Goal: Task Accomplishment & Management: Complete application form

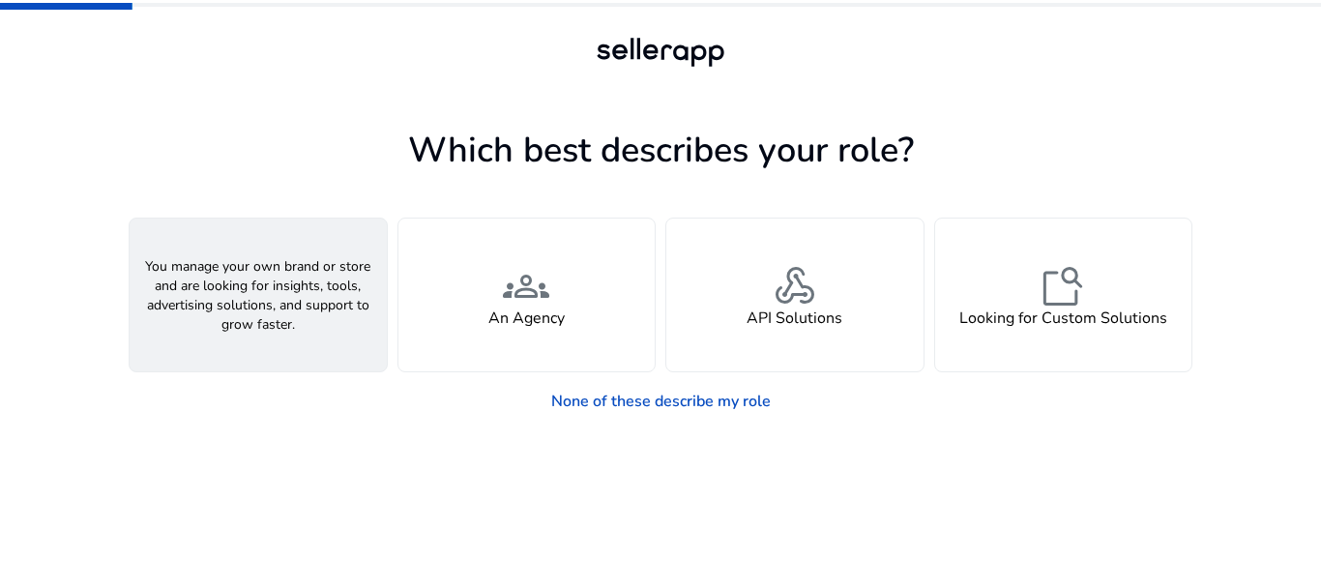
click at [324, 319] on div "person A Seller" at bounding box center [258, 295] width 257 height 153
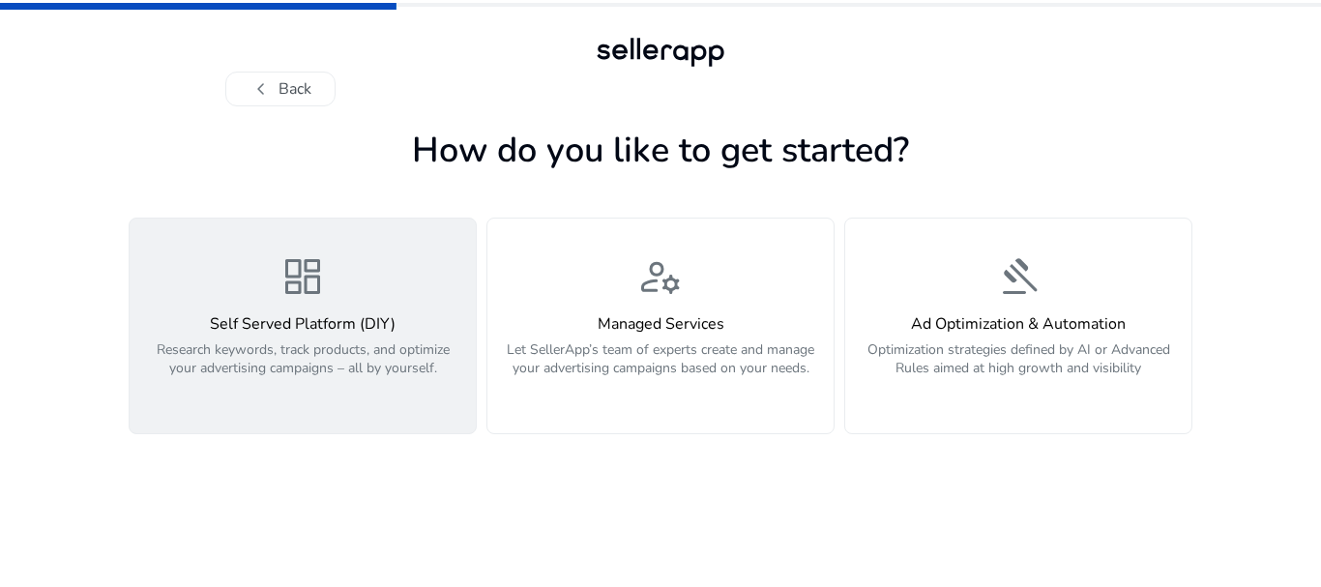
click at [375, 377] on p "Research keywords, track products, and optimize your advertising campaigns – al…" at bounding box center [302, 369] width 323 height 58
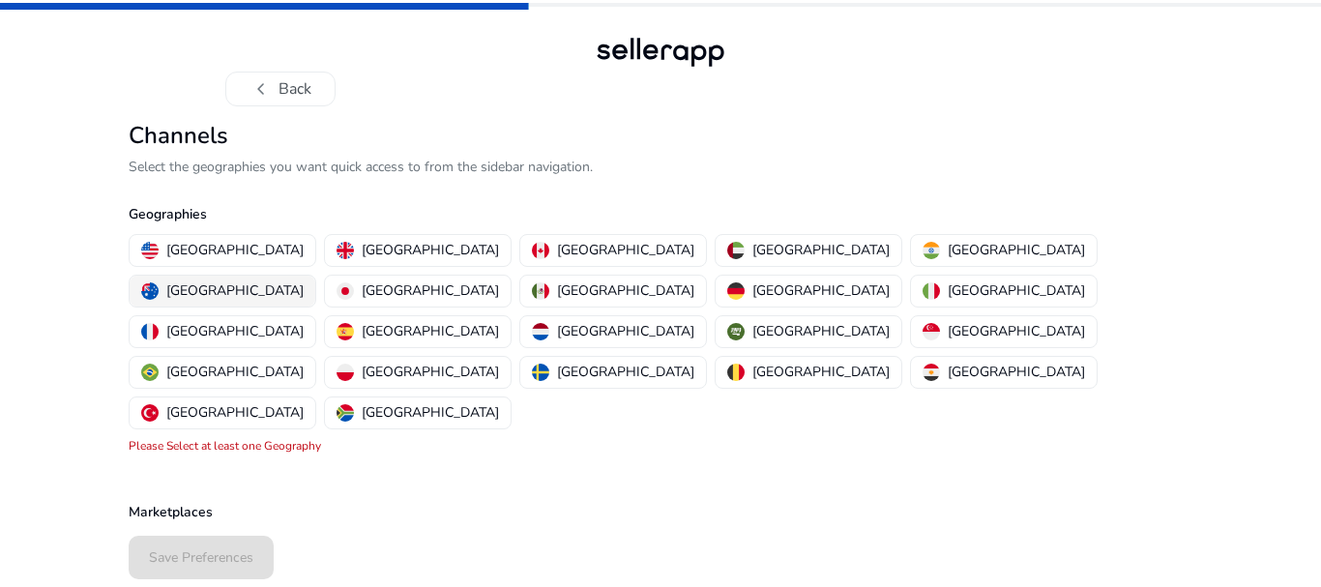
click at [304, 280] on p "[GEOGRAPHIC_DATA]" at bounding box center [234, 290] width 137 height 20
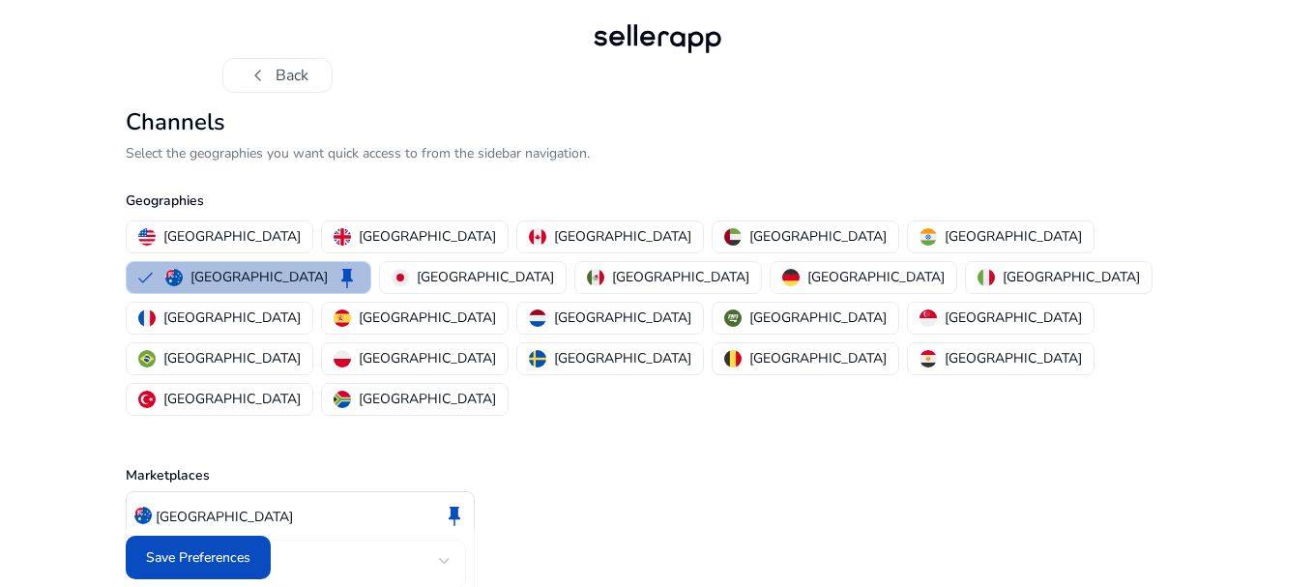
scroll to position [16, 0]
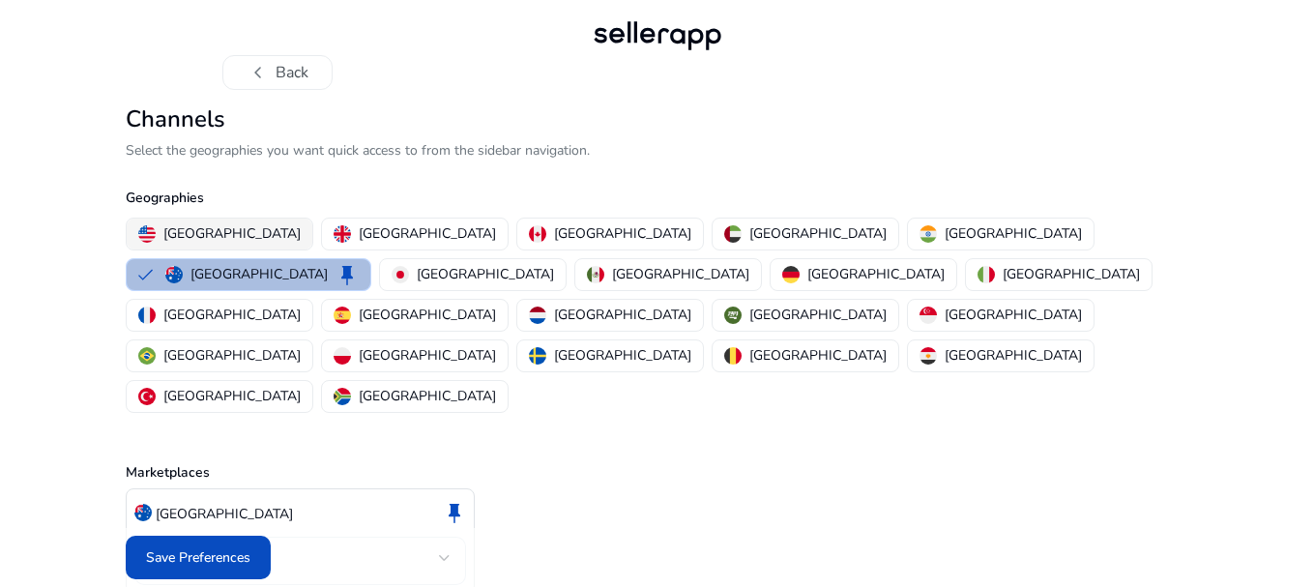
click at [198, 225] on p "[GEOGRAPHIC_DATA]" at bounding box center [231, 233] width 137 height 20
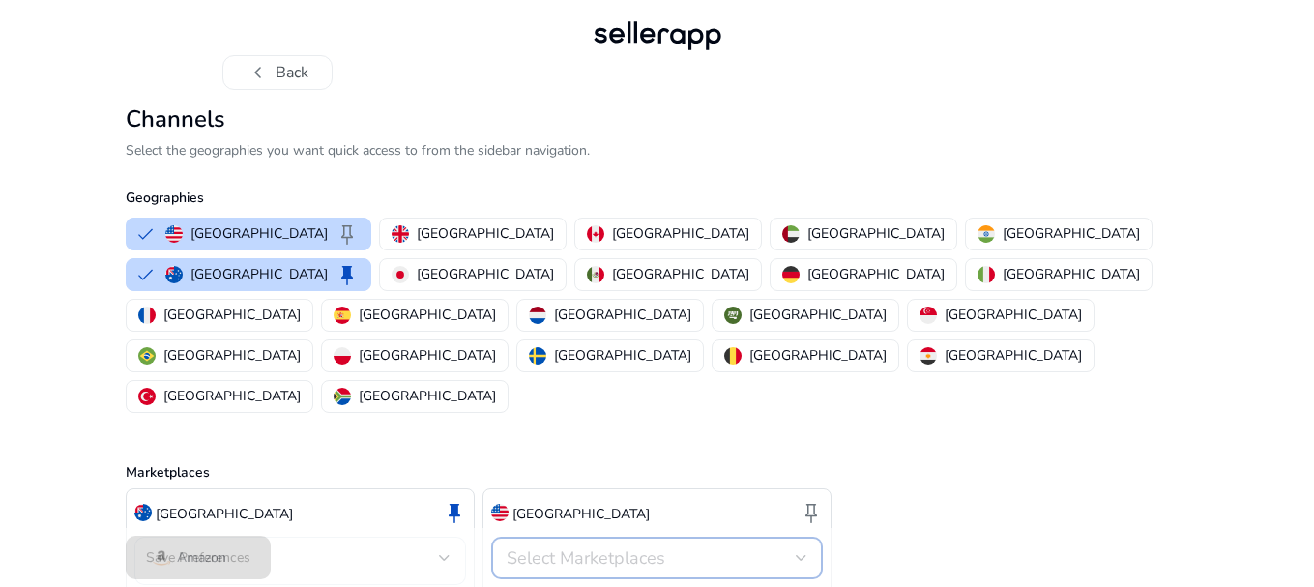
click at [710, 547] on div "Select Marketplaces" at bounding box center [651, 557] width 289 height 21
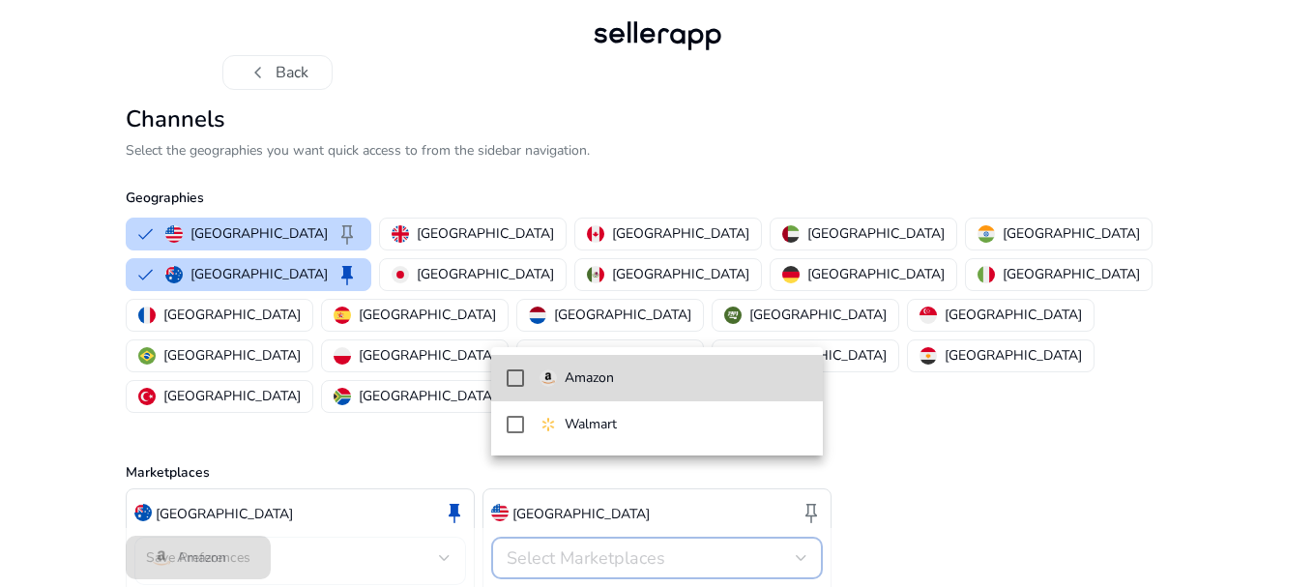
click at [620, 377] on span "Amazon" at bounding box center [674, 377] width 268 height 21
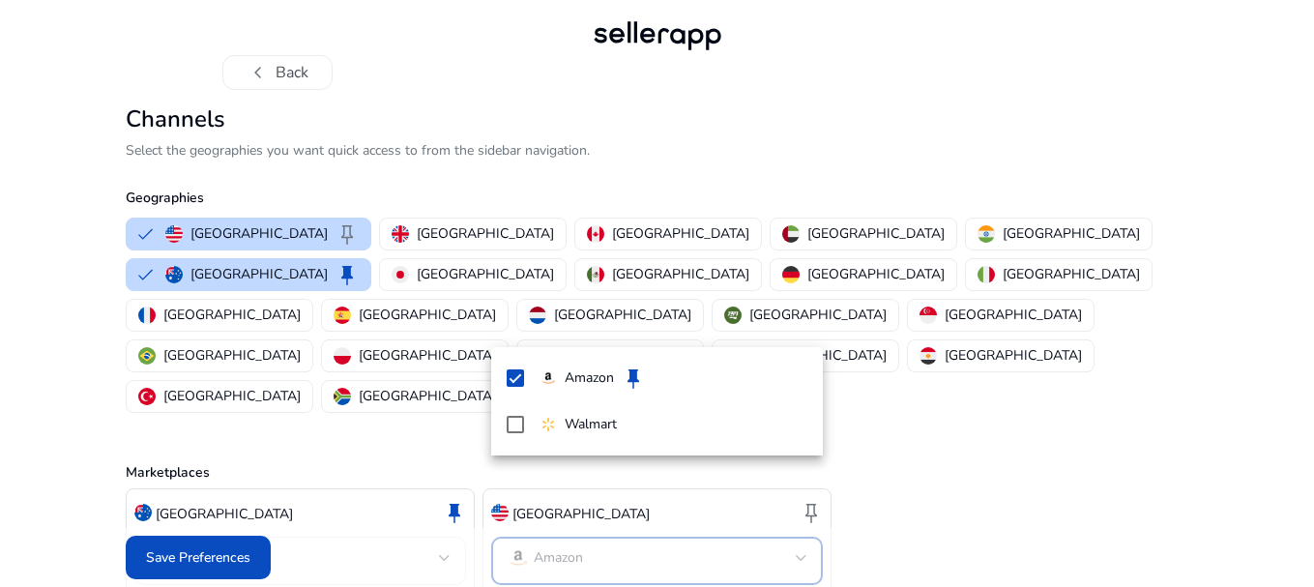
click at [206, 558] on div at bounding box center [657, 293] width 1314 height 587
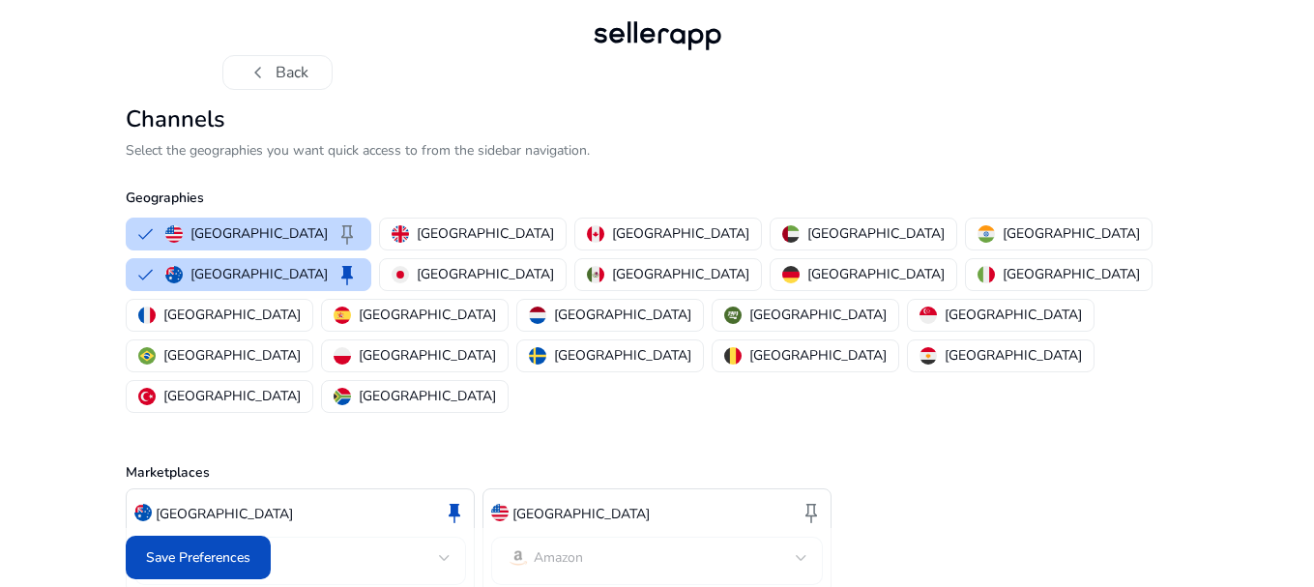
click at [206, 558] on span "Save Preferences" at bounding box center [198, 557] width 104 height 20
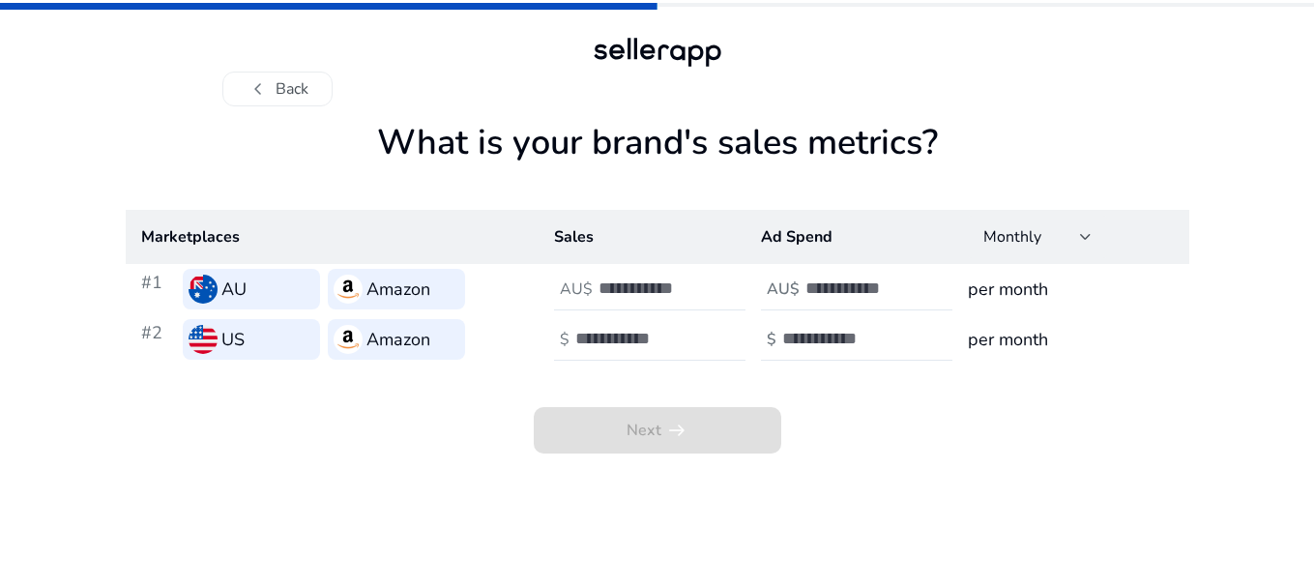
scroll to position [0, 0]
click at [638, 290] on input "number" at bounding box center [667, 288] width 131 height 21
type input "****"
click at [837, 287] on input "number" at bounding box center [874, 288] width 131 height 21
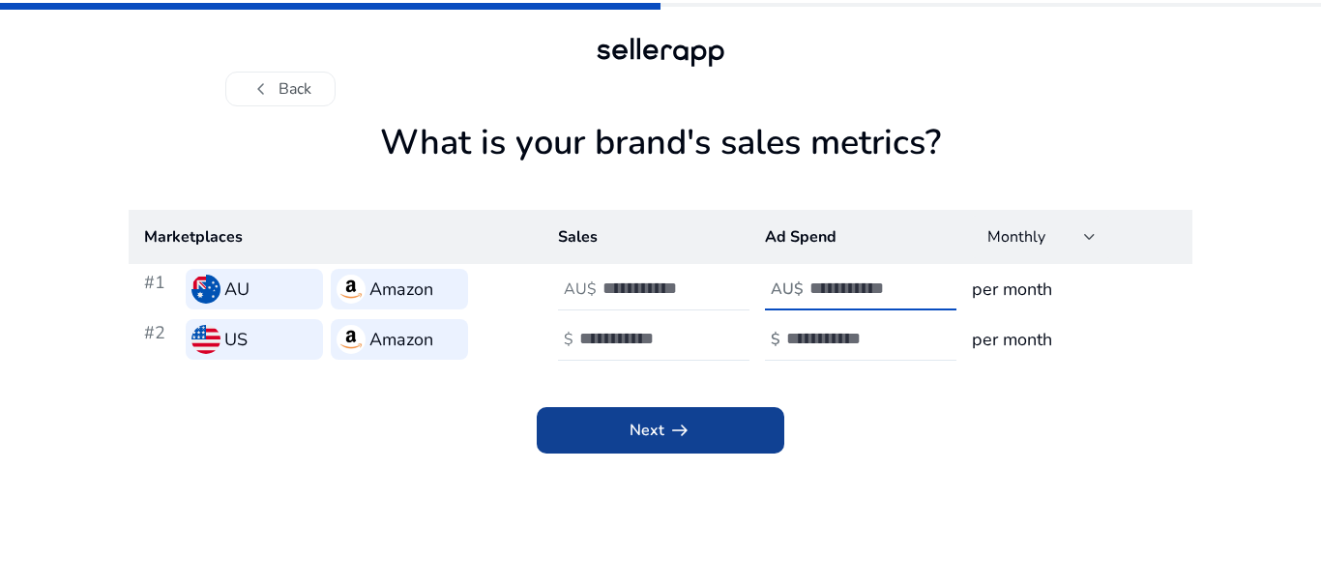
type input "***"
click at [682, 430] on span "arrow_right_alt" at bounding box center [679, 430] width 23 height 23
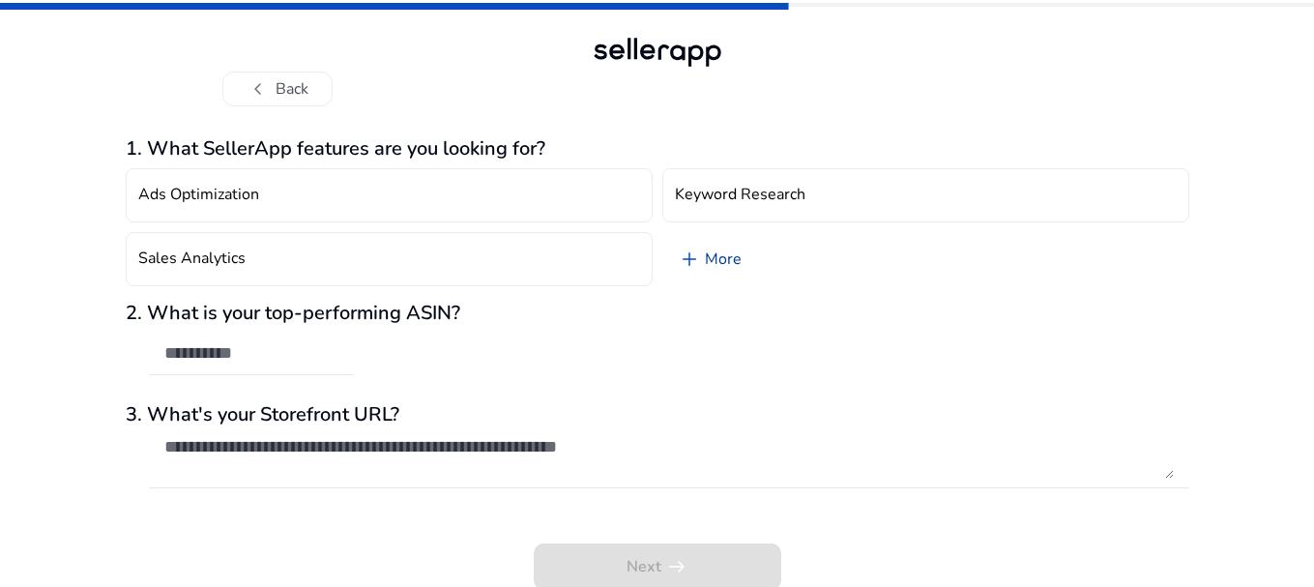
click at [736, 249] on link "add More" at bounding box center [709, 259] width 95 height 54
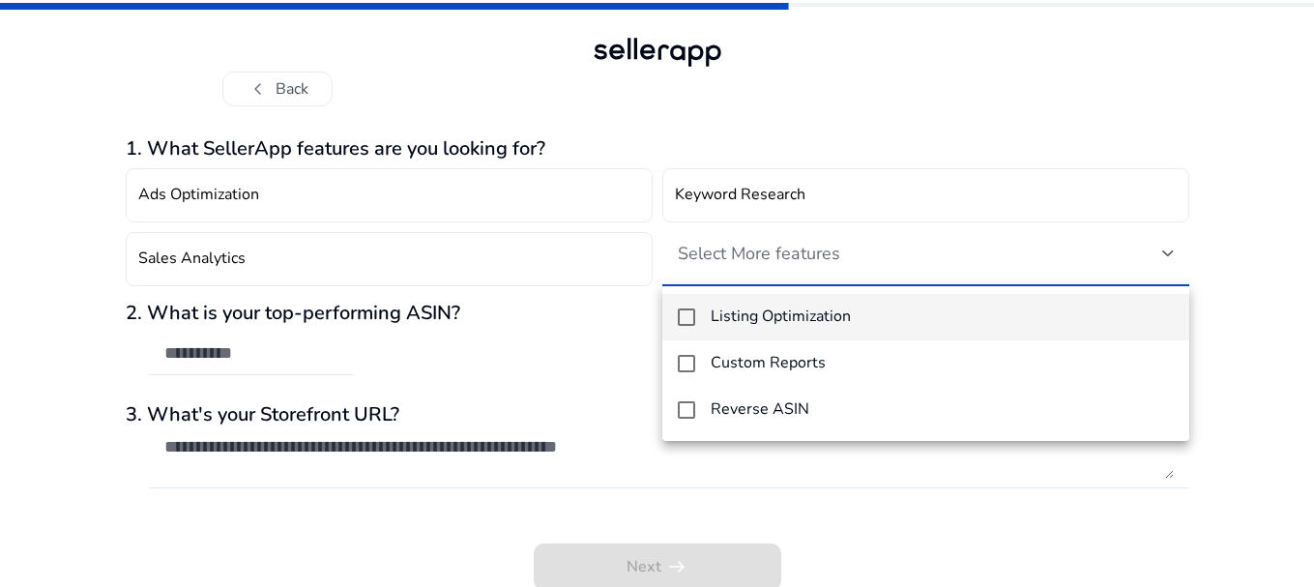
click at [814, 326] on h4 "Listing Optimization" at bounding box center [781, 317] width 140 height 18
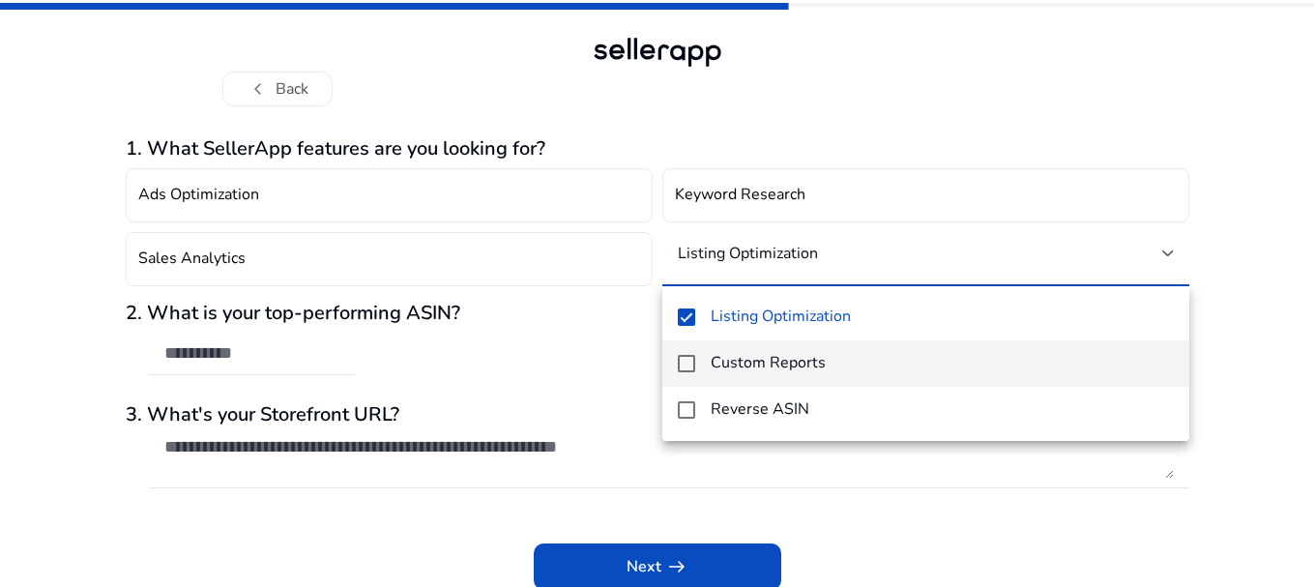
click at [784, 372] on h4 "Custom Reports" at bounding box center [768, 363] width 115 height 18
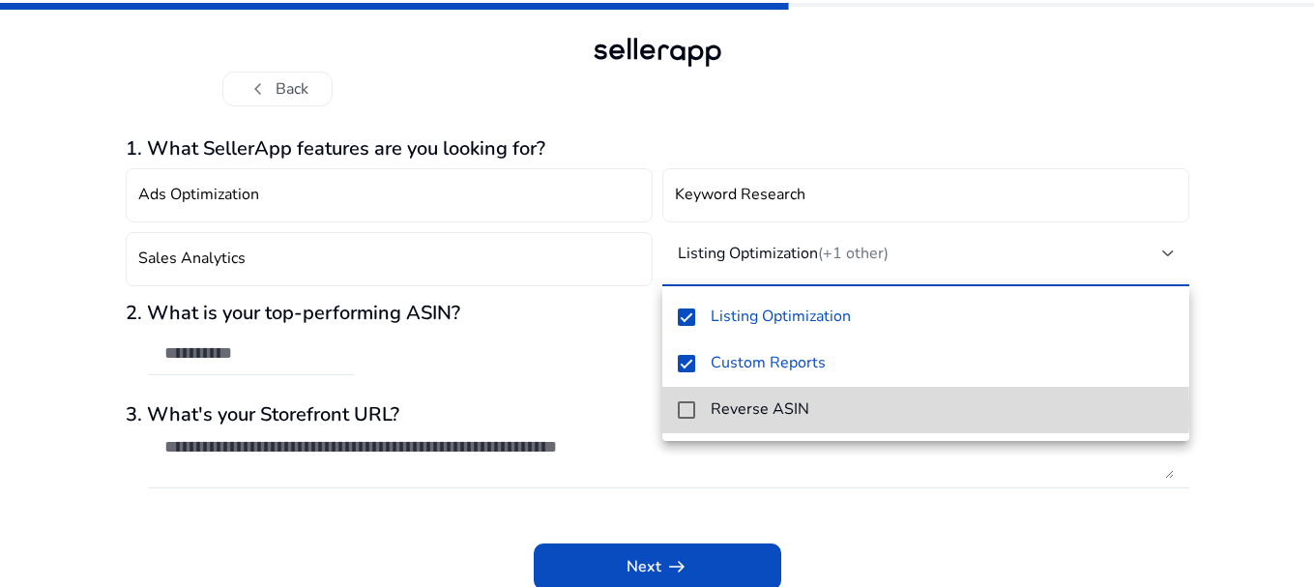
click at [781, 409] on h4 "Reverse ASIN" at bounding box center [760, 409] width 99 height 18
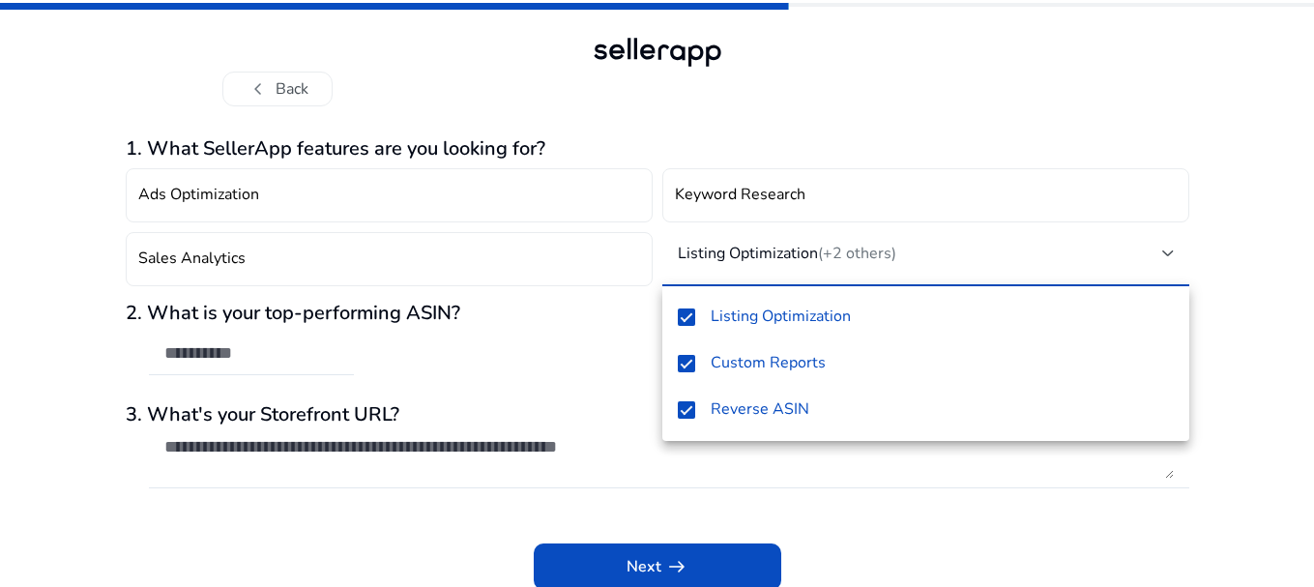
click at [250, 366] on div at bounding box center [657, 293] width 1314 height 587
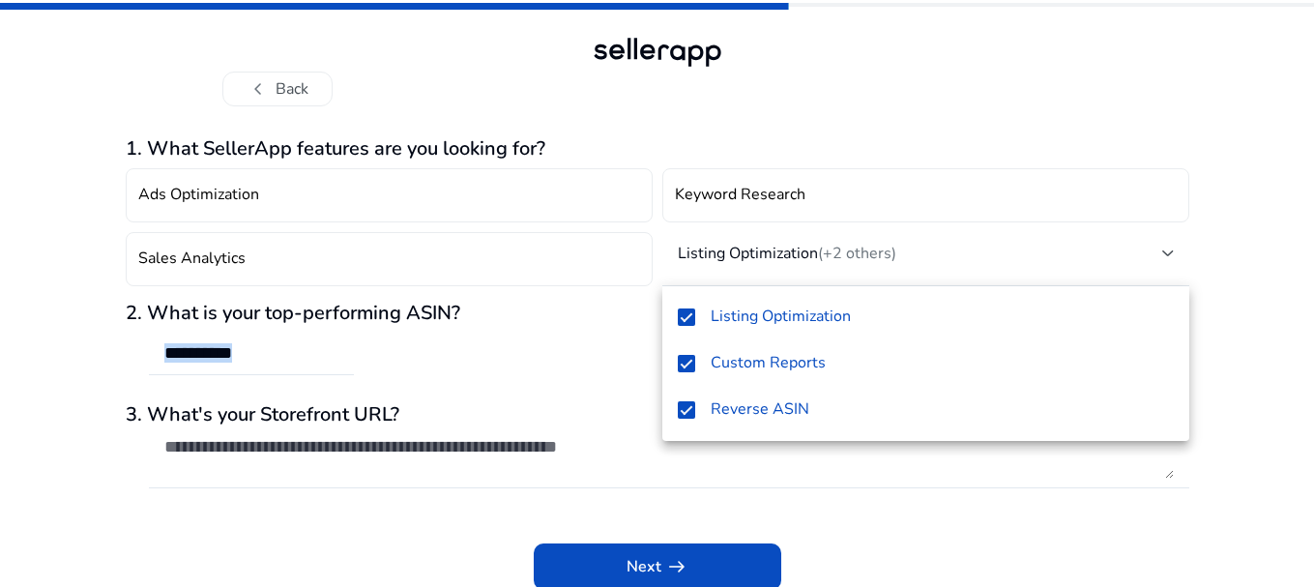
click at [250, 366] on div at bounding box center [251, 354] width 174 height 43
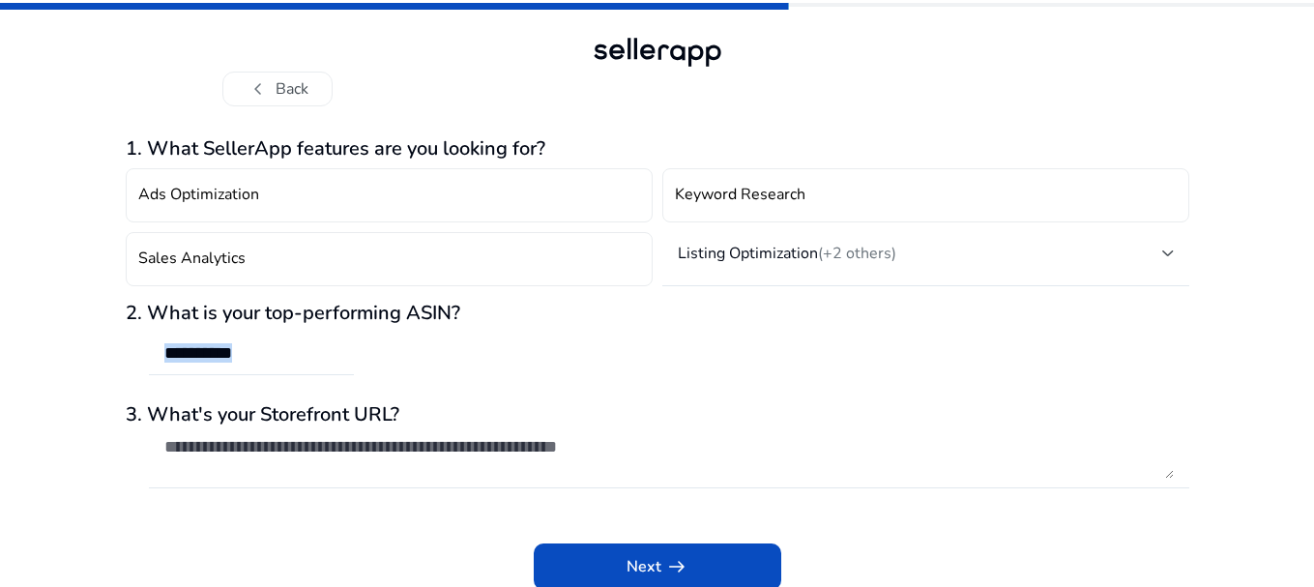
click at [250, 366] on div at bounding box center [251, 354] width 174 height 43
paste input "**********"
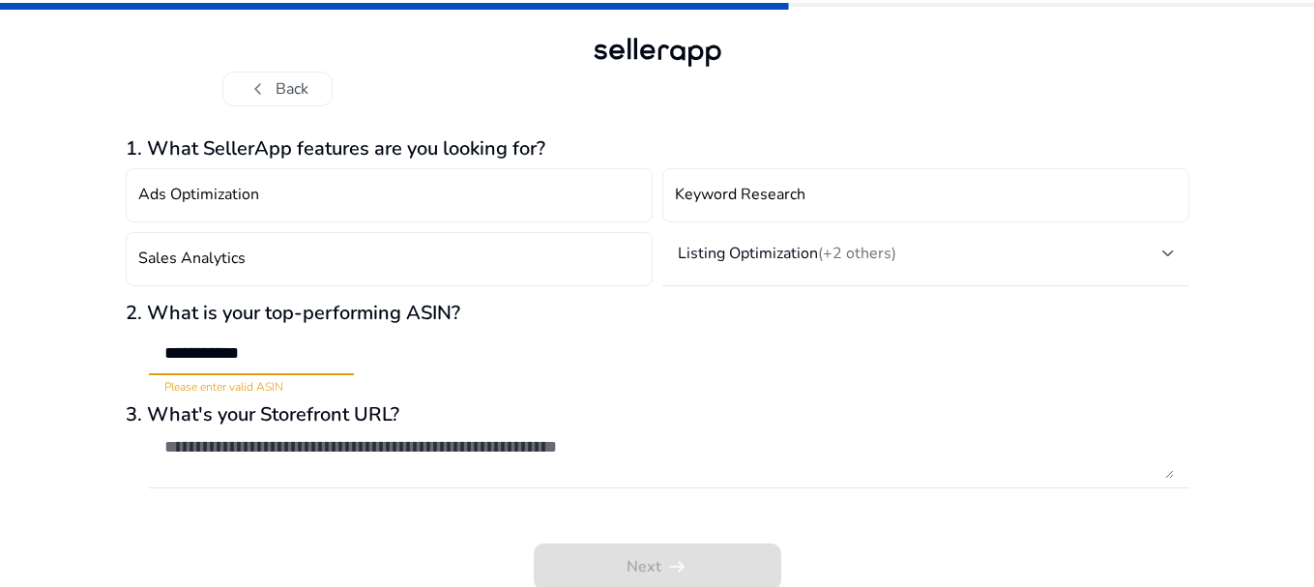
click at [172, 349] on input "**********" at bounding box center [251, 352] width 174 height 21
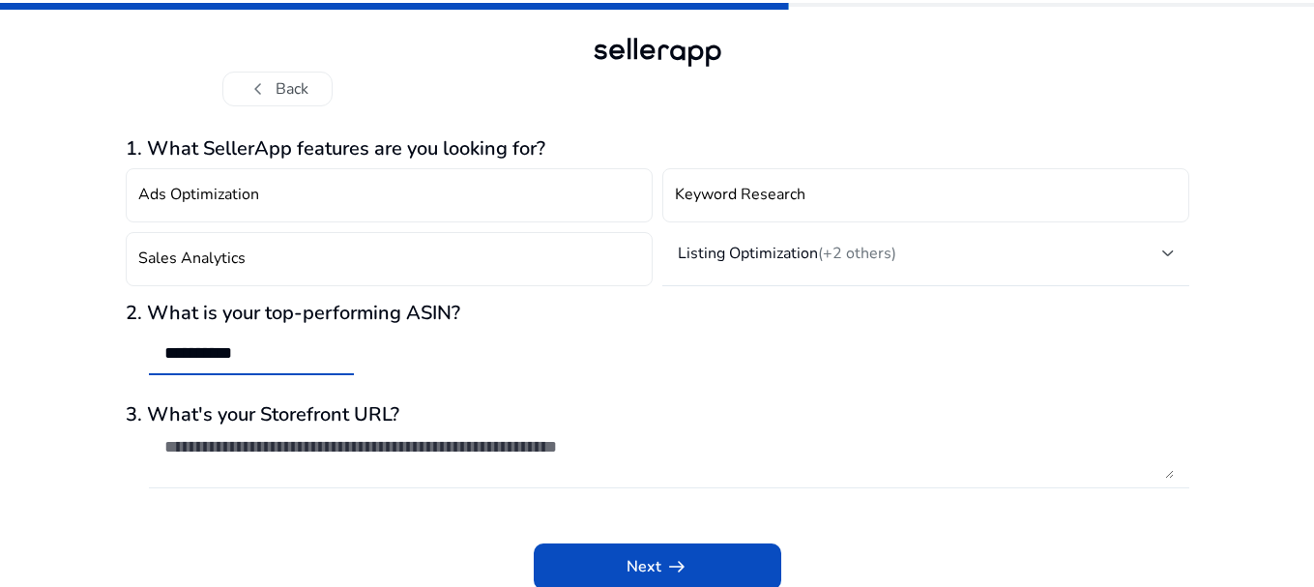
type input "**********"
click at [374, 443] on textarea at bounding box center [669, 457] width 1010 height 43
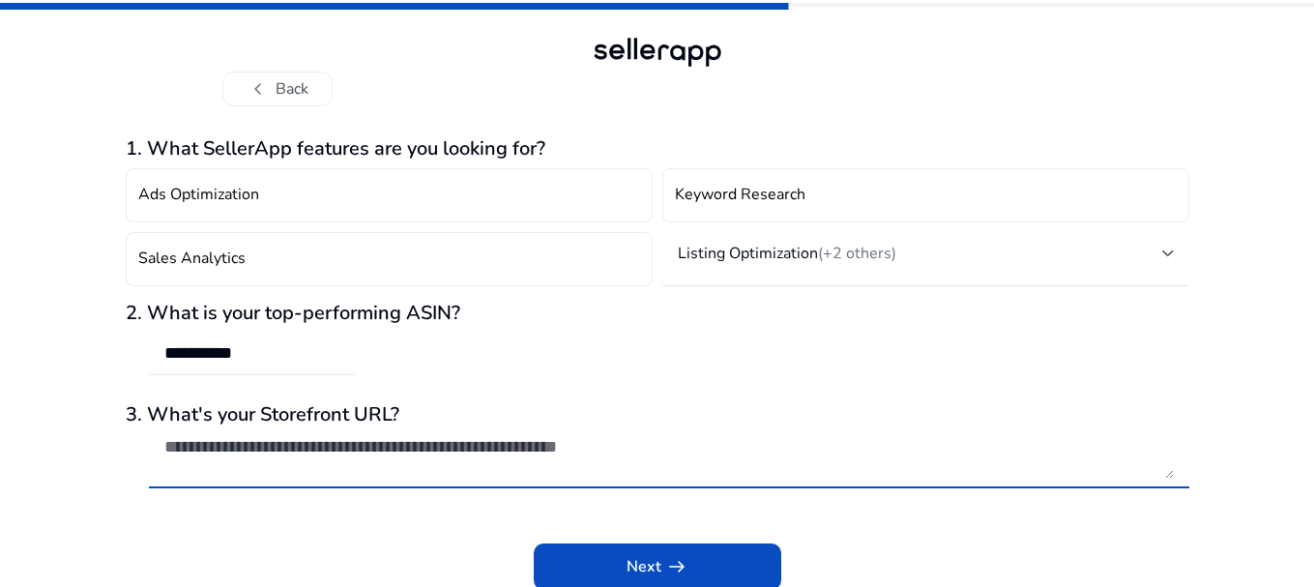
scroll to position [3, 0]
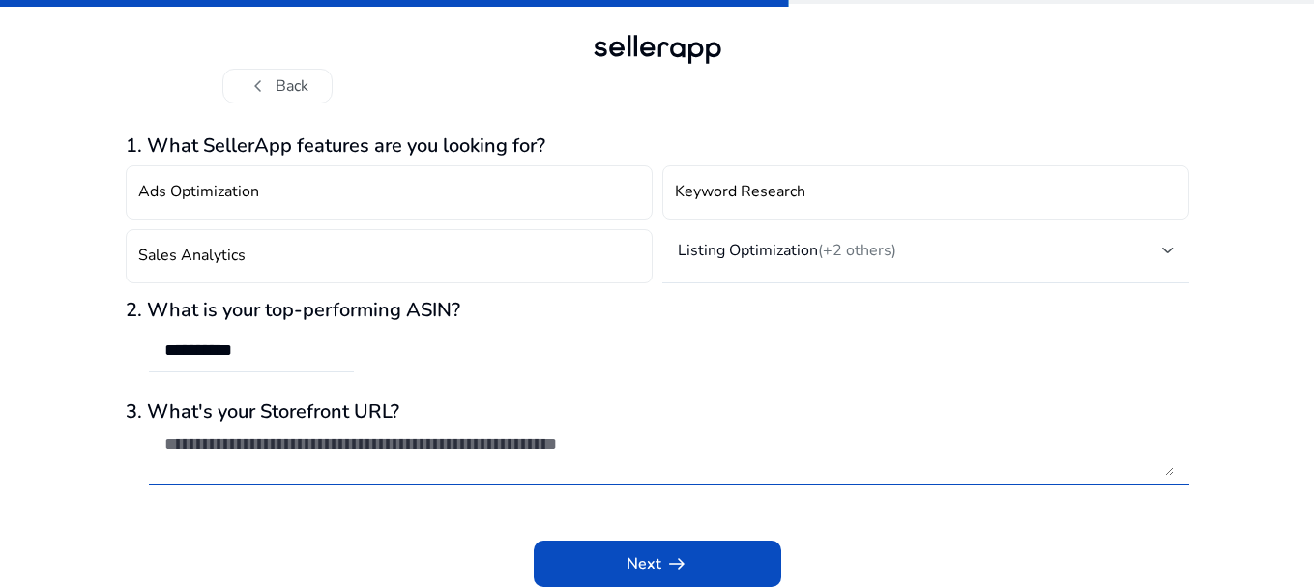
click at [605, 460] on textarea at bounding box center [669, 454] width 1010 height 43
paste textarea "**********"
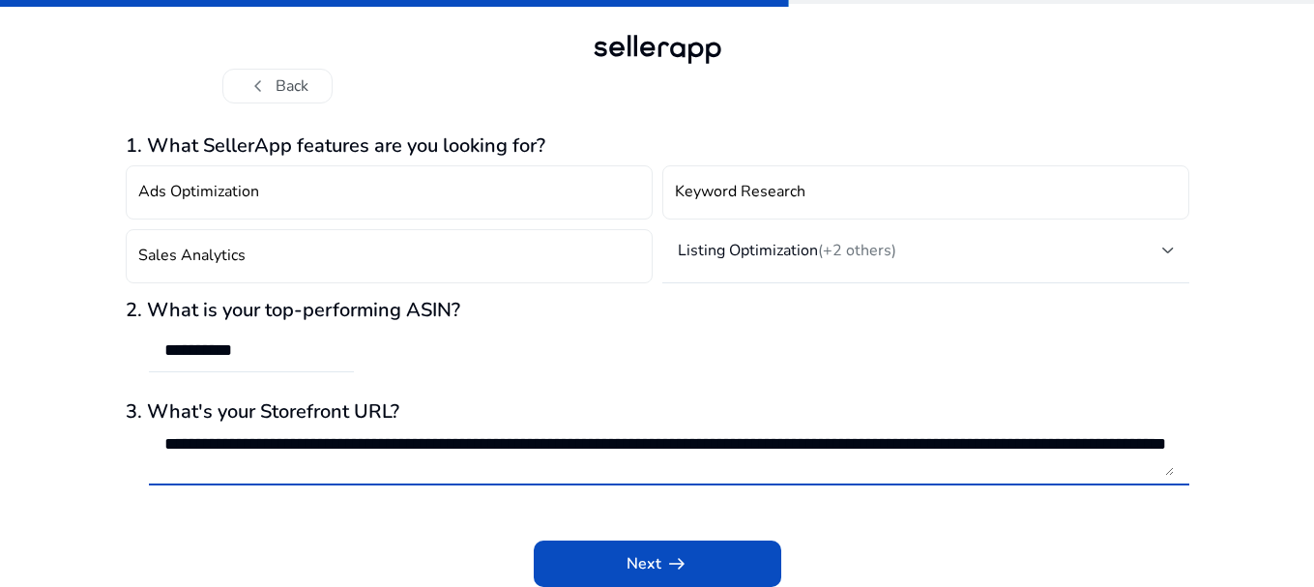
scroll to position [1, 0]
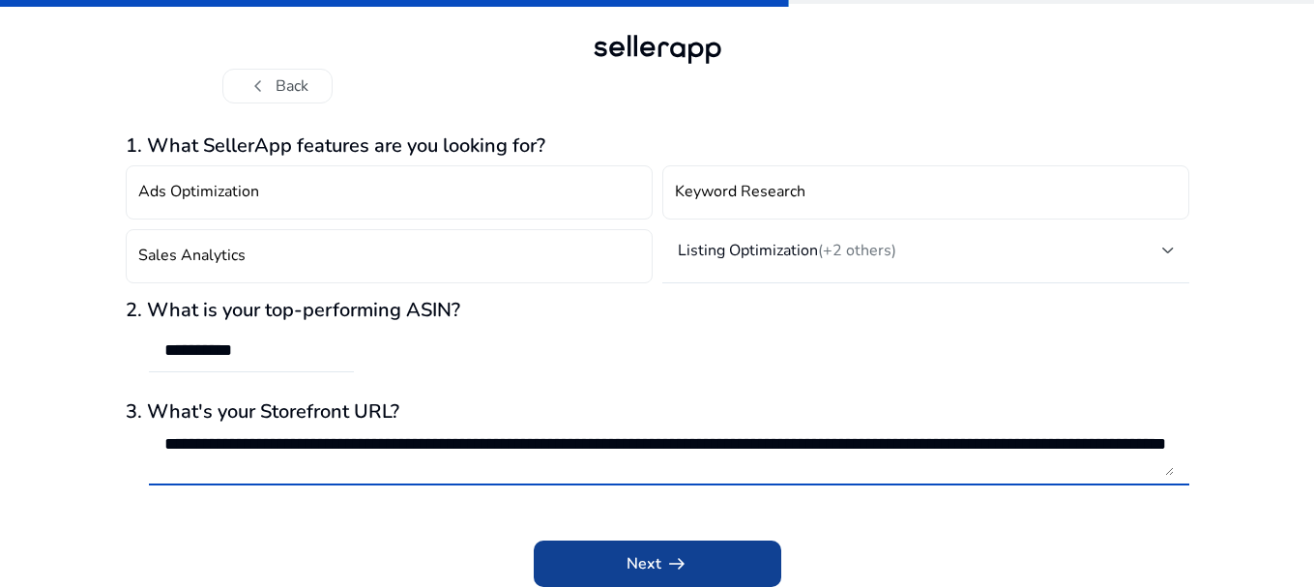
type textarea "**********"
click at [703, 563] on span at bounding box center [658, 564] width 248 height 46
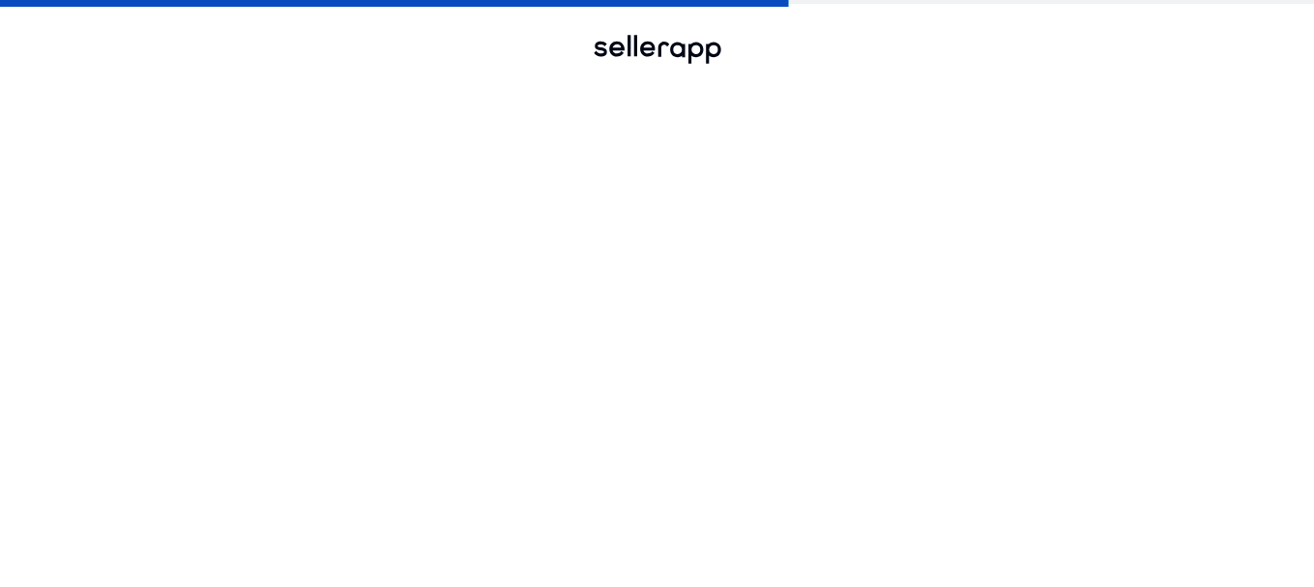
scroll to position [0, 0]
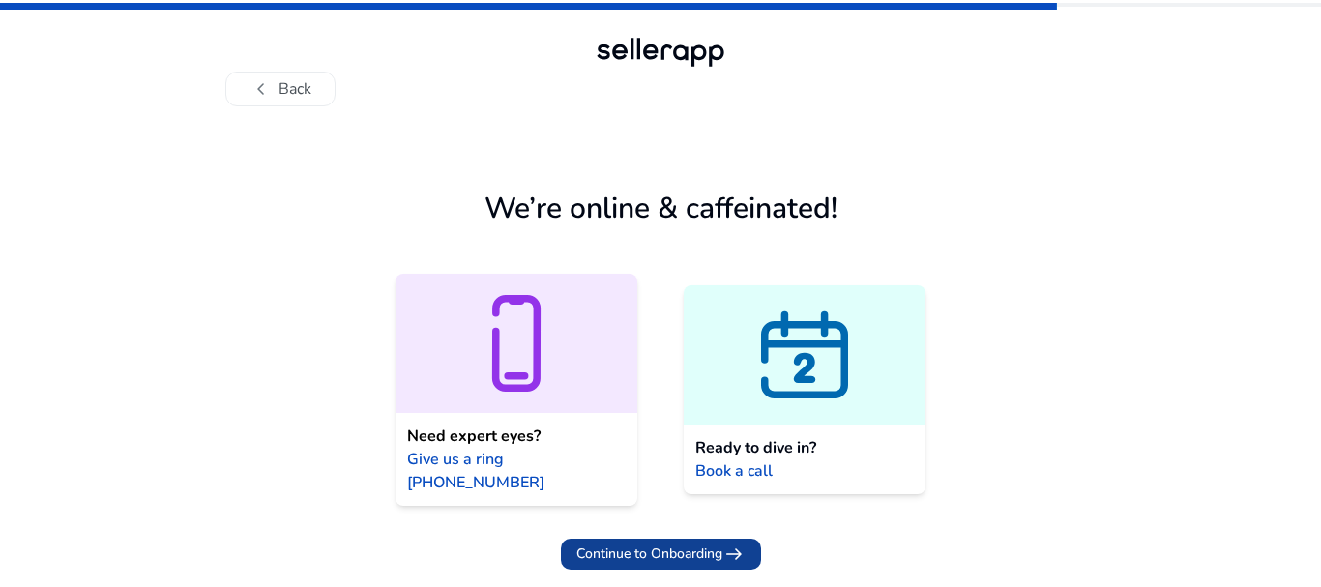
click at [723, 543] on span "arrow_right_alt" at bounding box center [733, 554] width 23 height 23
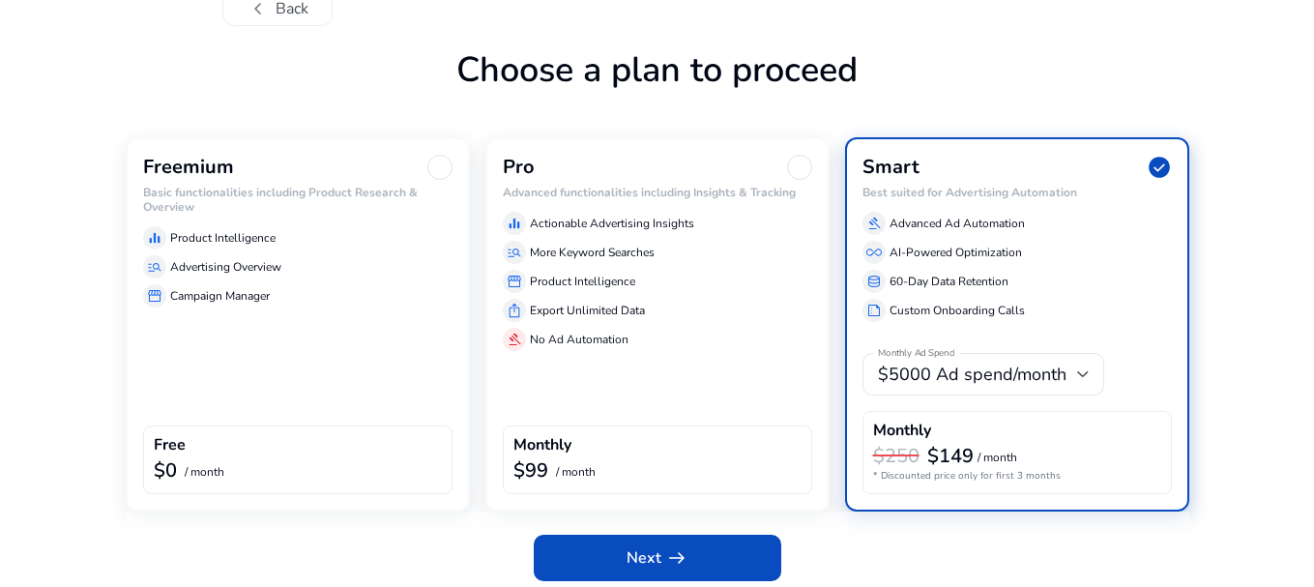
scroll to position [90, 0]
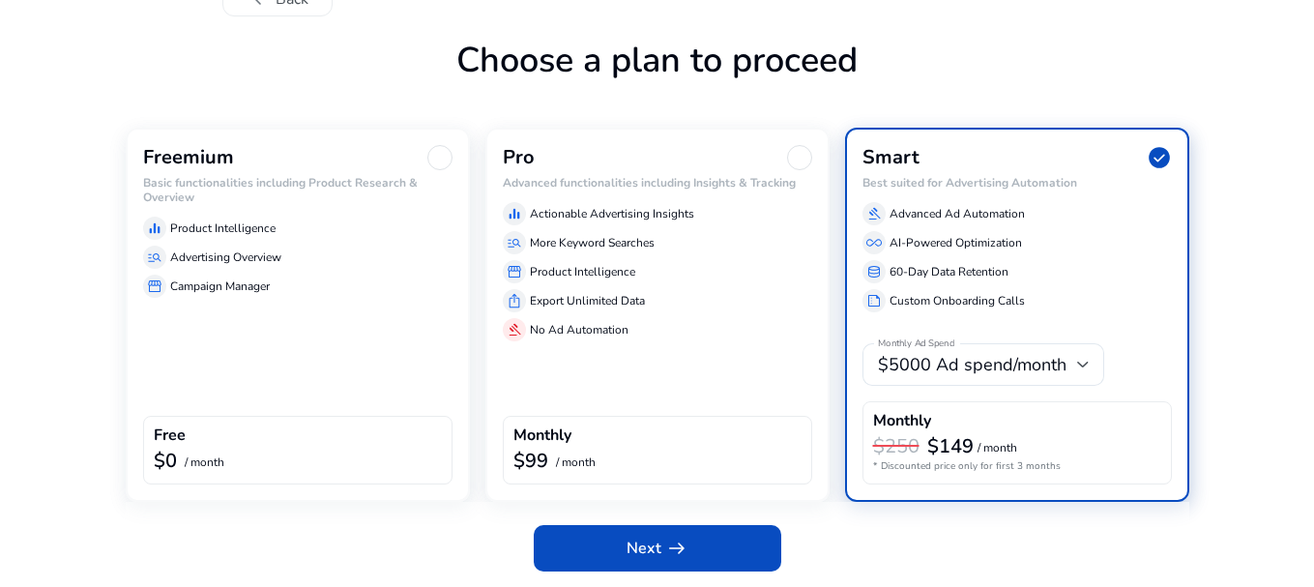
click at [447, 154] on div at bounding box center [439, 157] width 25 height 25
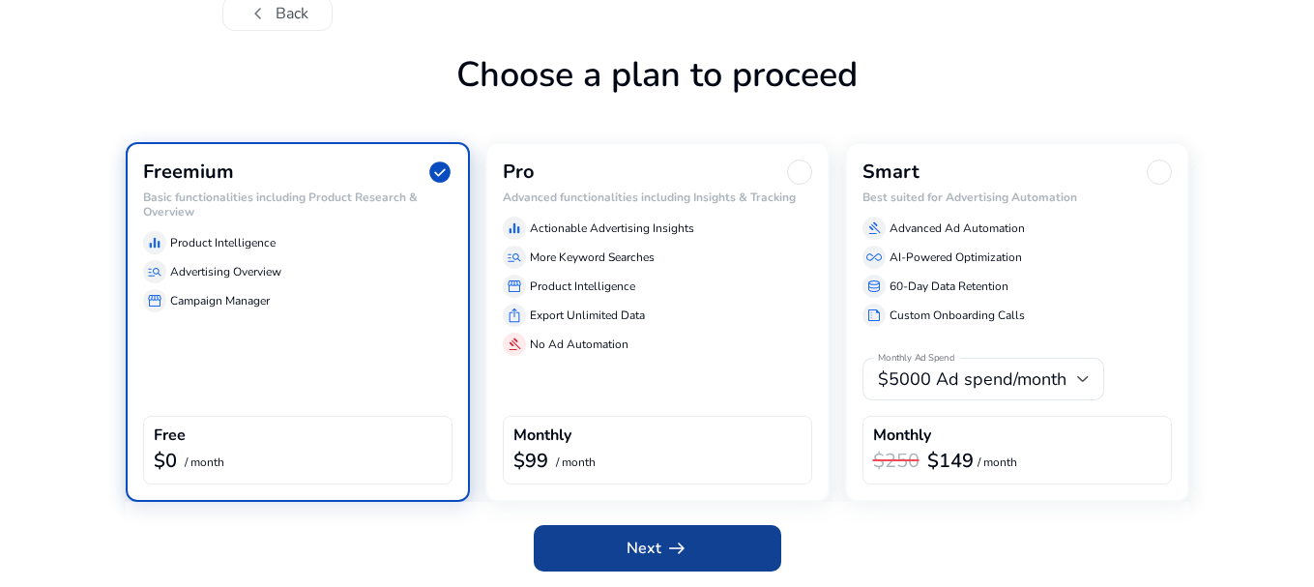
click at [752, 554] on span at bounding box center [658, 548] width 248 height 46
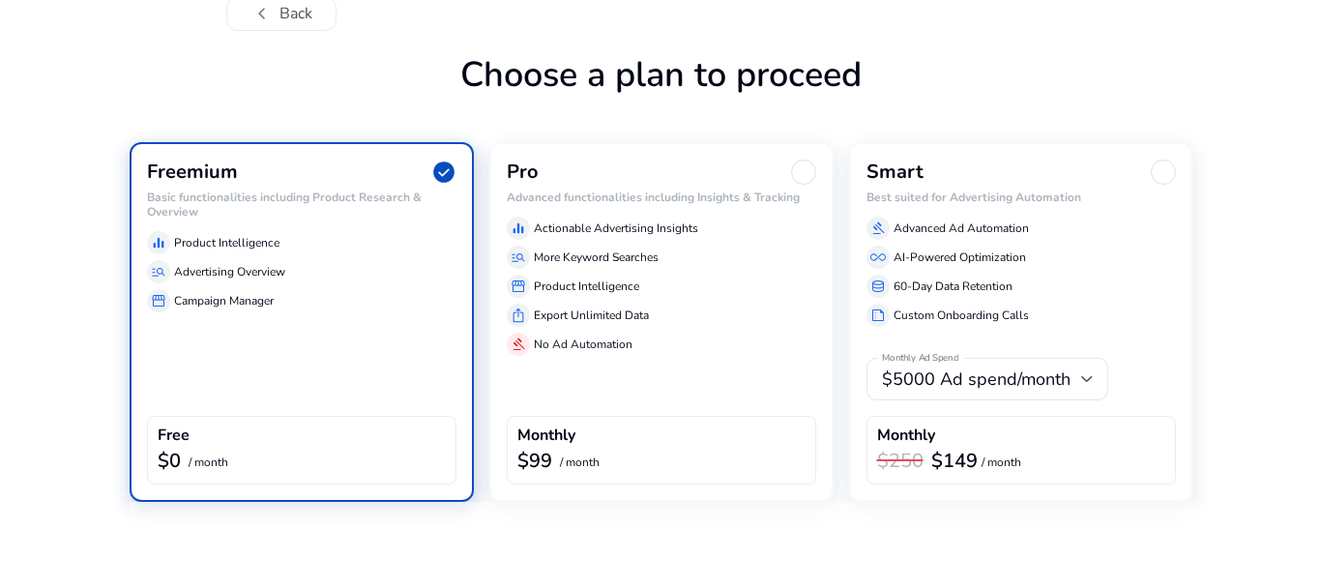
scroll to position [0, 0]
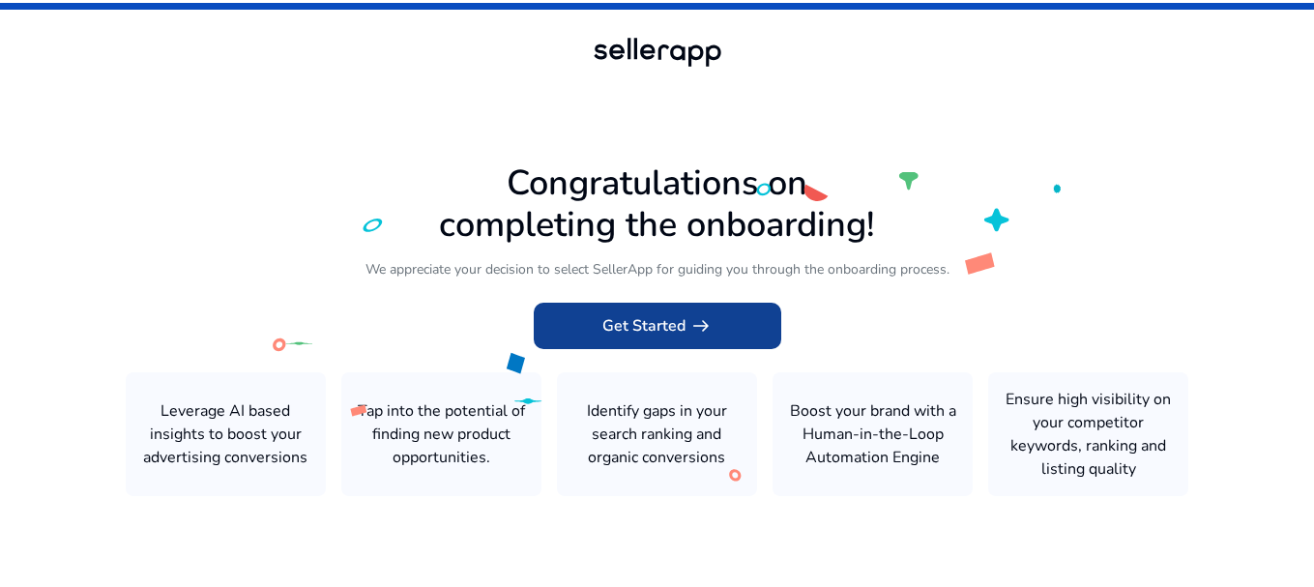
click at [732, 325] on span at bounding box center [658, 326] width 248 height 46
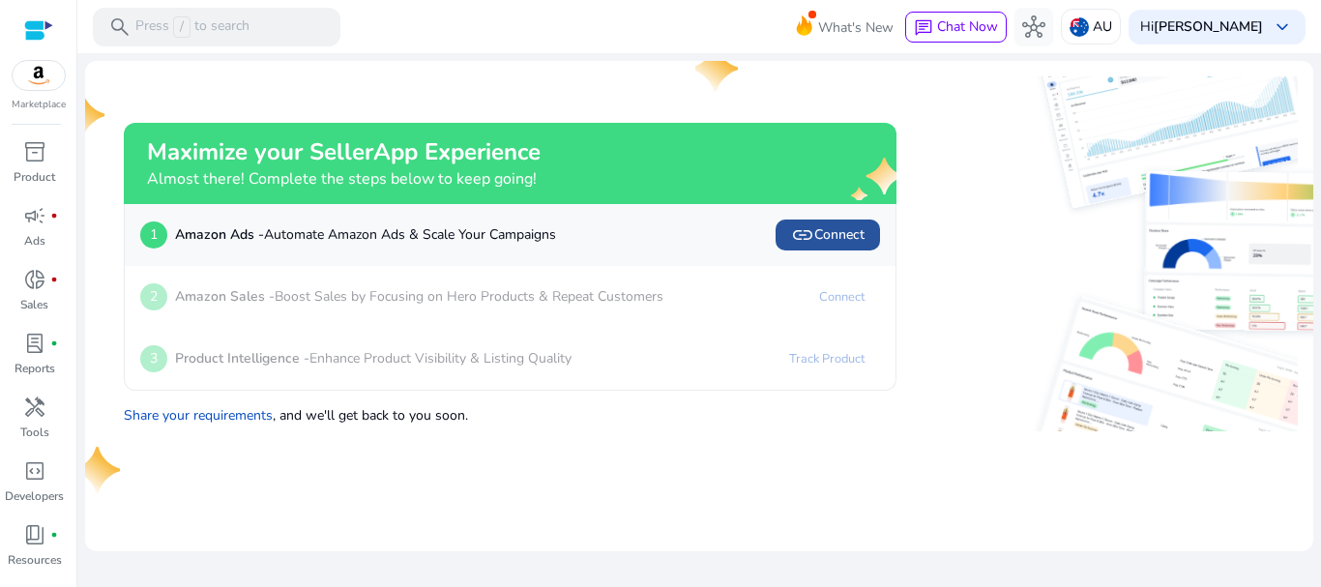
click at [847, 223] on span "link Connect" at bounding box center [827, 234] width 73 height 23
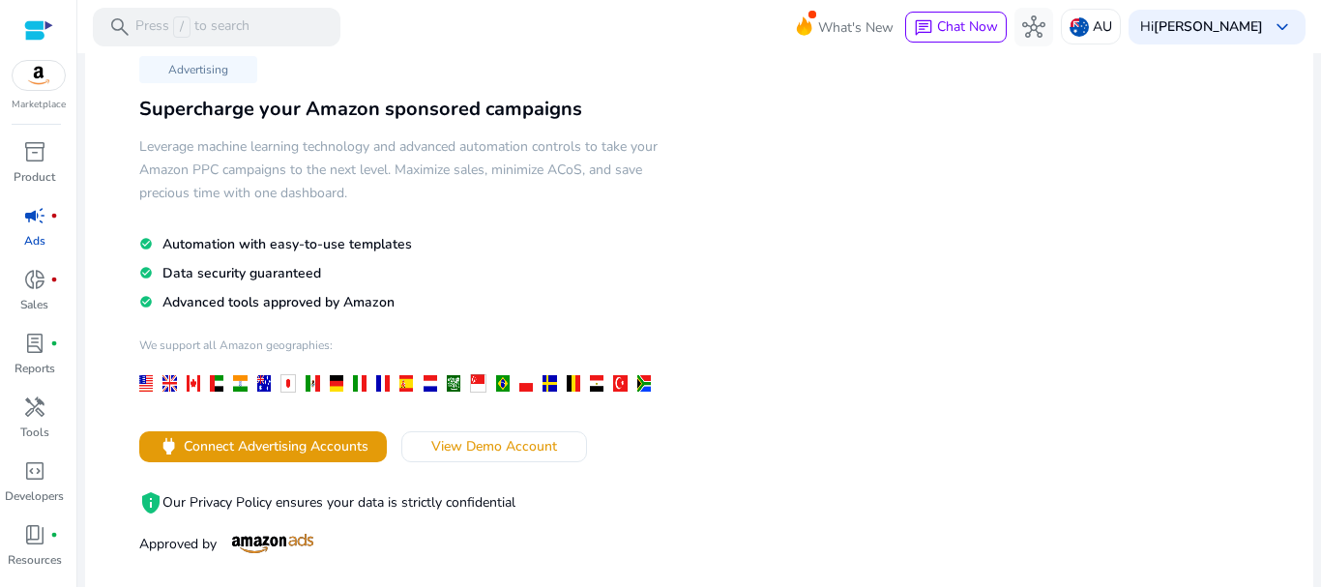
scroll to position [103, 0]
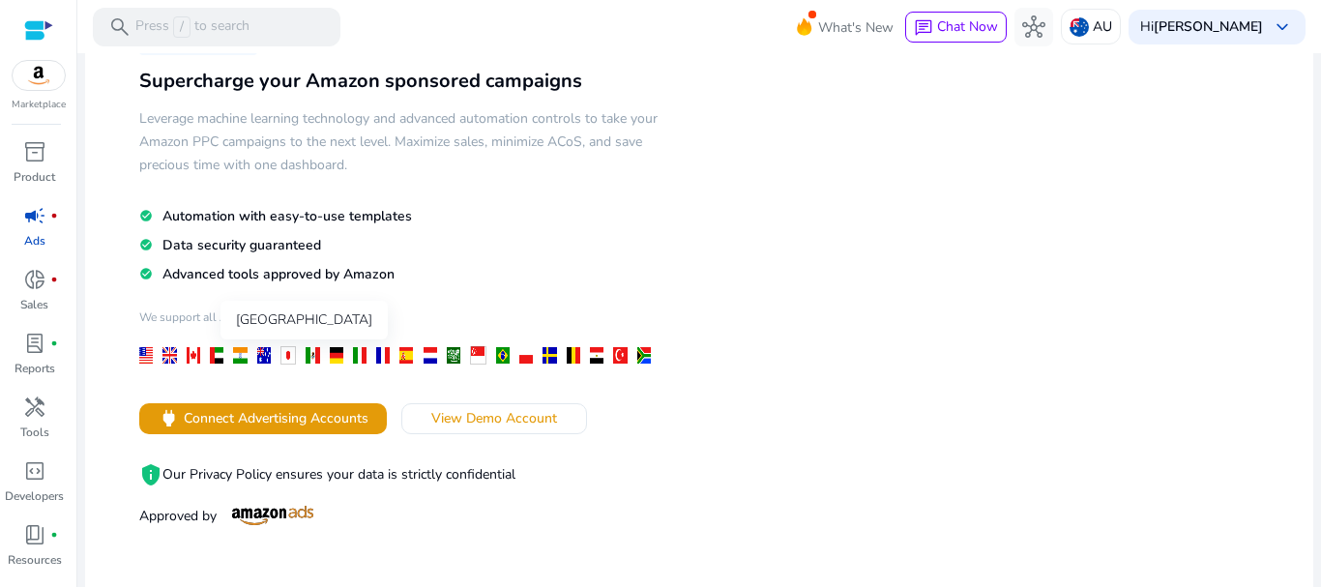
click at [261, 357] on div at bounding box center [264, 355] width 14 height 16
click at [259, 350] on div at bounding box center [264, 355] width 14 height 16
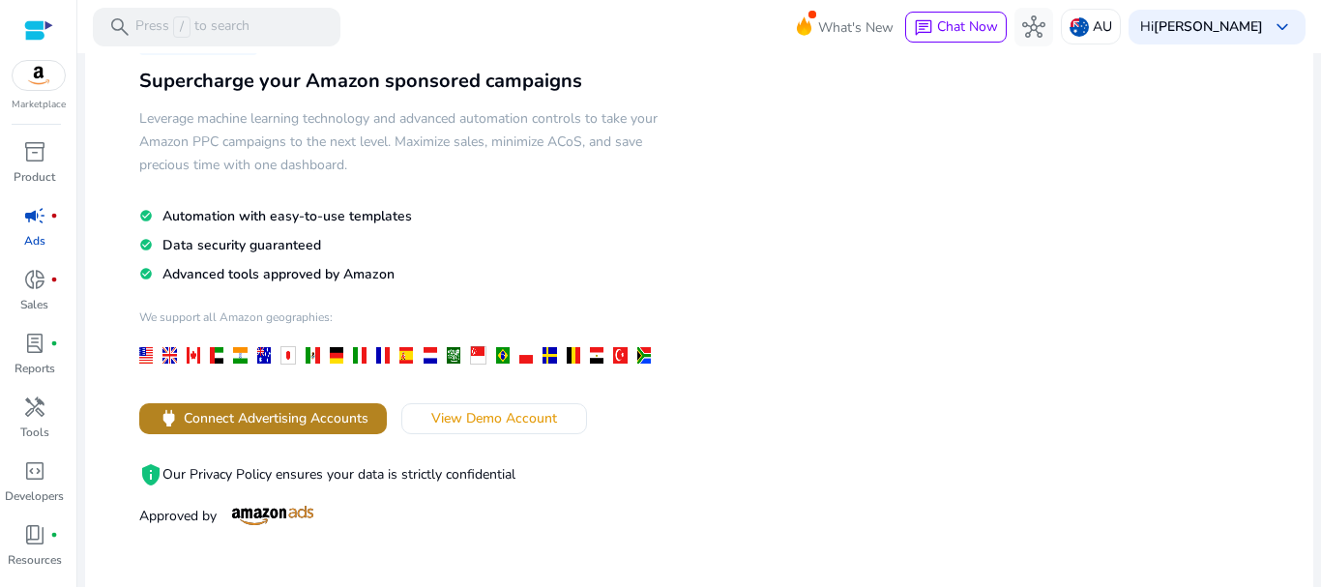
click at [259, 418] on span "Connect Advertising Accounts" at bounding box center [276, 418] width 185 height 20
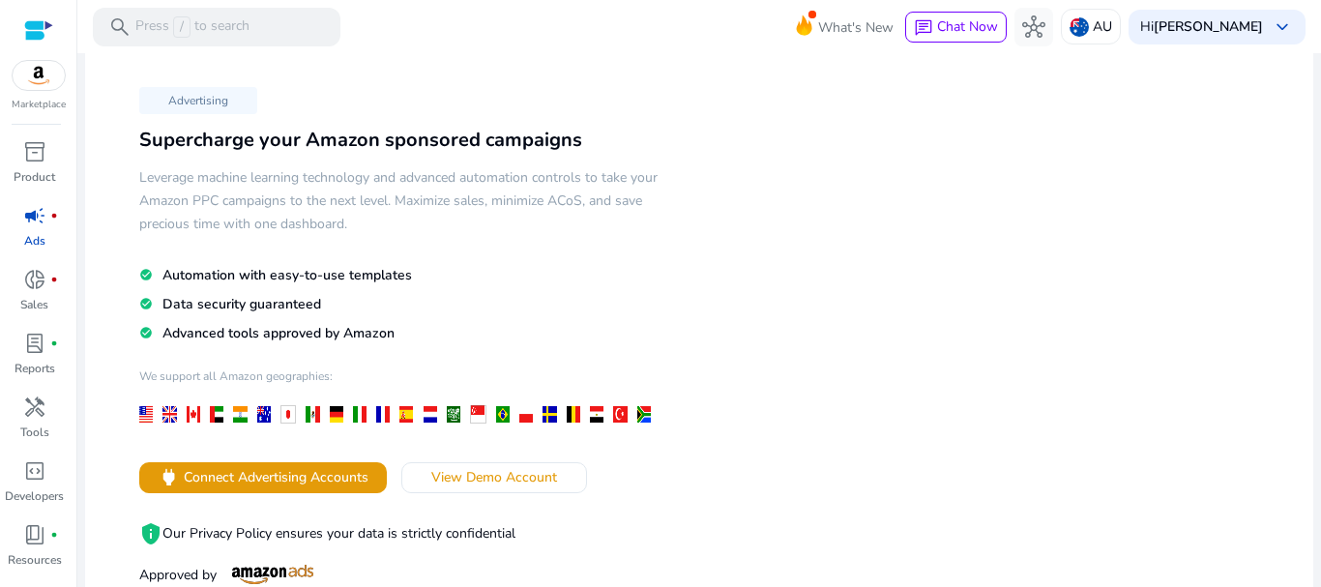
scroll to position [225, 0]
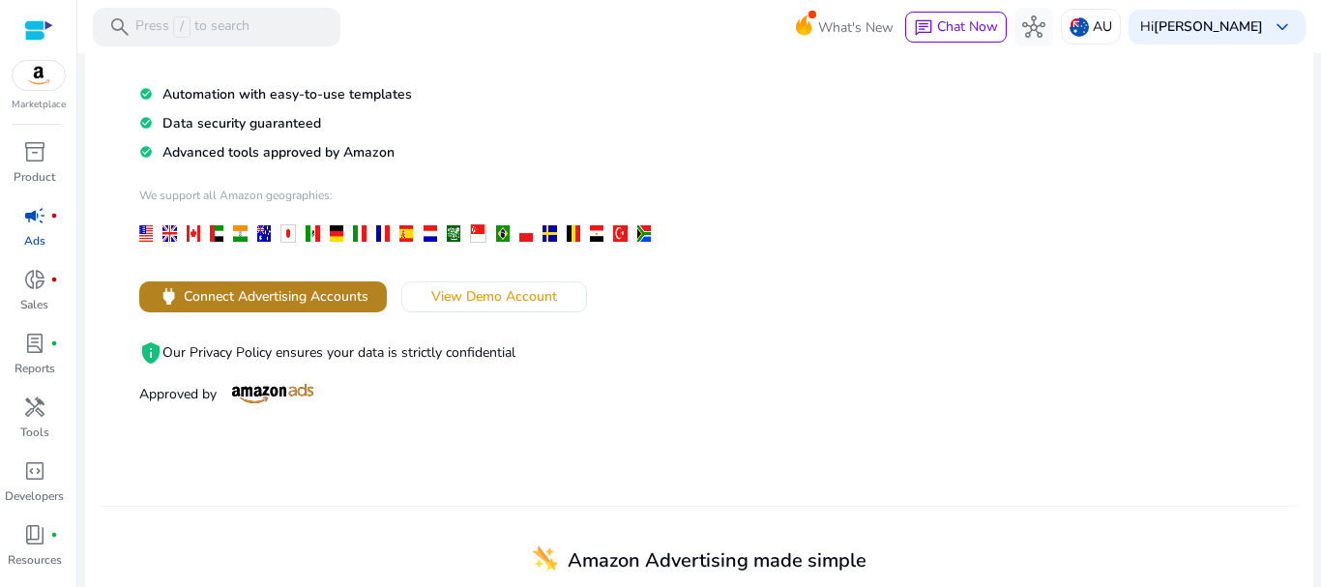
click at [369, 303] on span at bounding box center [263, 297] width 248 height 46
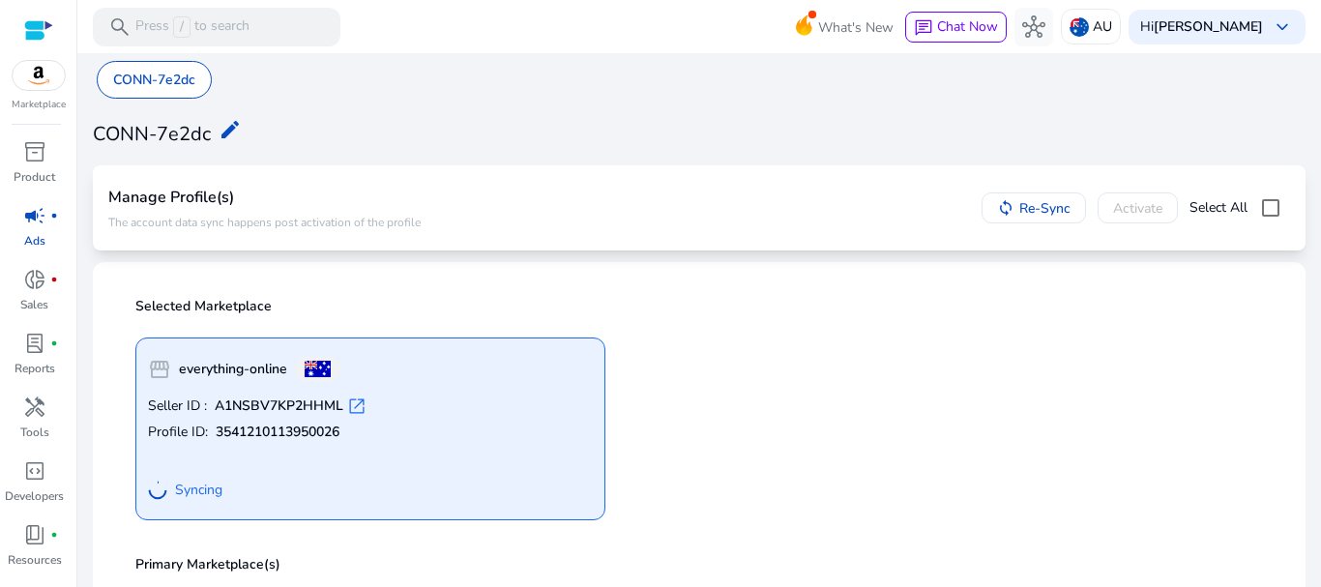
click at [404, 403] on p "Seller ID : A1NSBV7KP2HHML open_in_new" at bounding box center [370, 406] width 445 height 19
click at [497, 441] on p "Profile ID: 3541210113950026" at bounding box center [370, 432] width 445 height 19
click at [191, 497] on span "Syncing" at bounding box center [198, 490] width 47 height 19
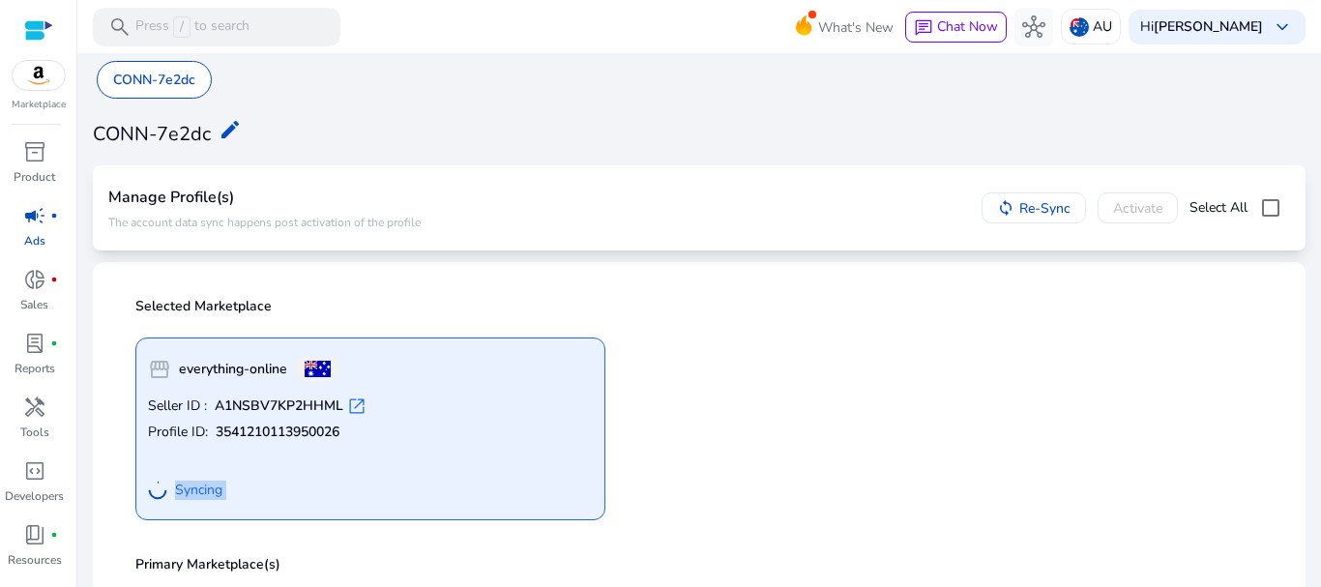
click at [191, 497] on span "Syncing" at bounding box center [198, 490] width 47 height 19
click at [364, 403] on span "open_in_new" at bounding box center [356, 406] width 19 height 19
click at [24, 223] on span "campaign" at bounding box center [34, 215] width 23 height 23
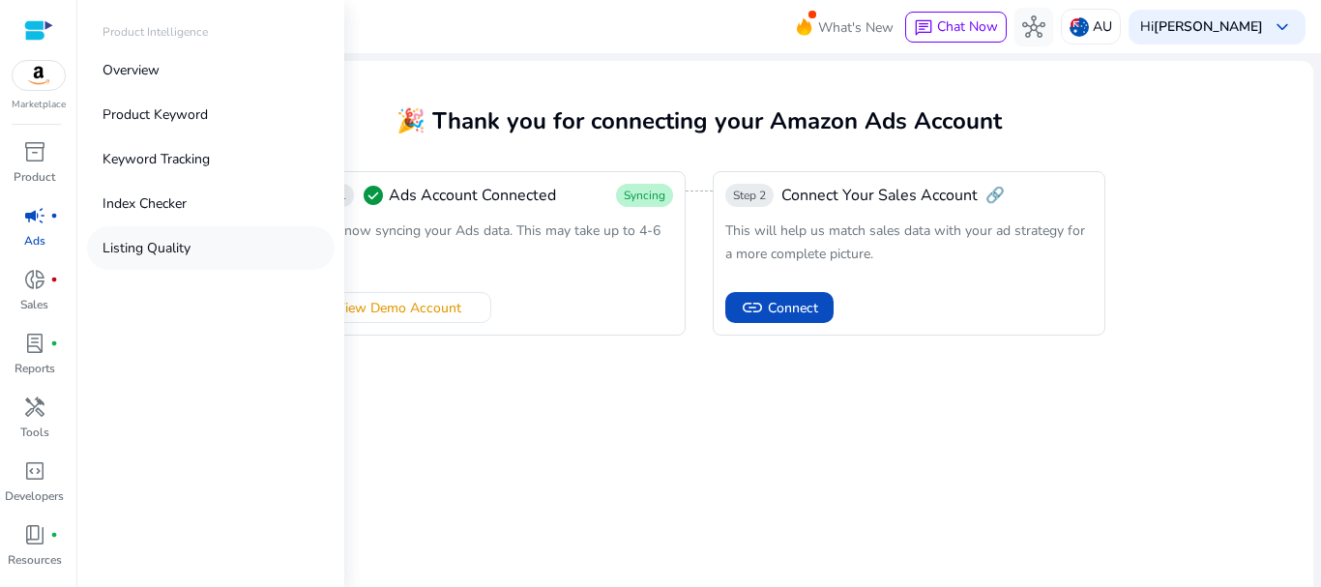
click at [152, 249] on p "Listing Quality" at bounding box center [147, 248] width 88 height 20
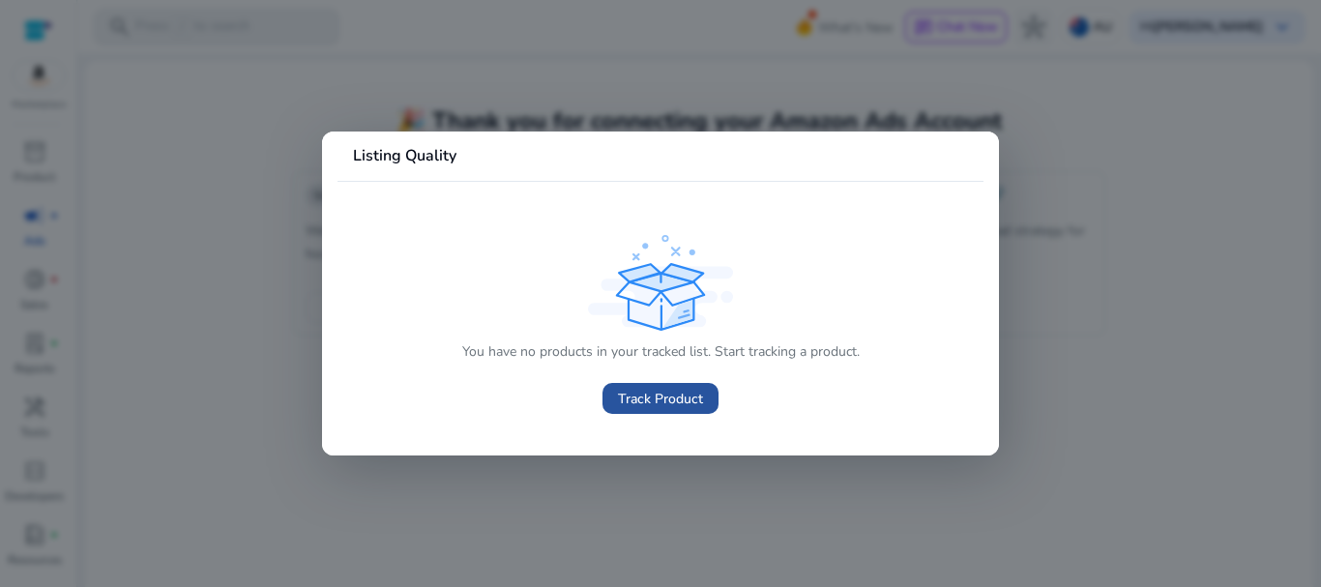
click at [650, 396] on span "Track Product" at bounding box center [660, 399] width 85 height 20
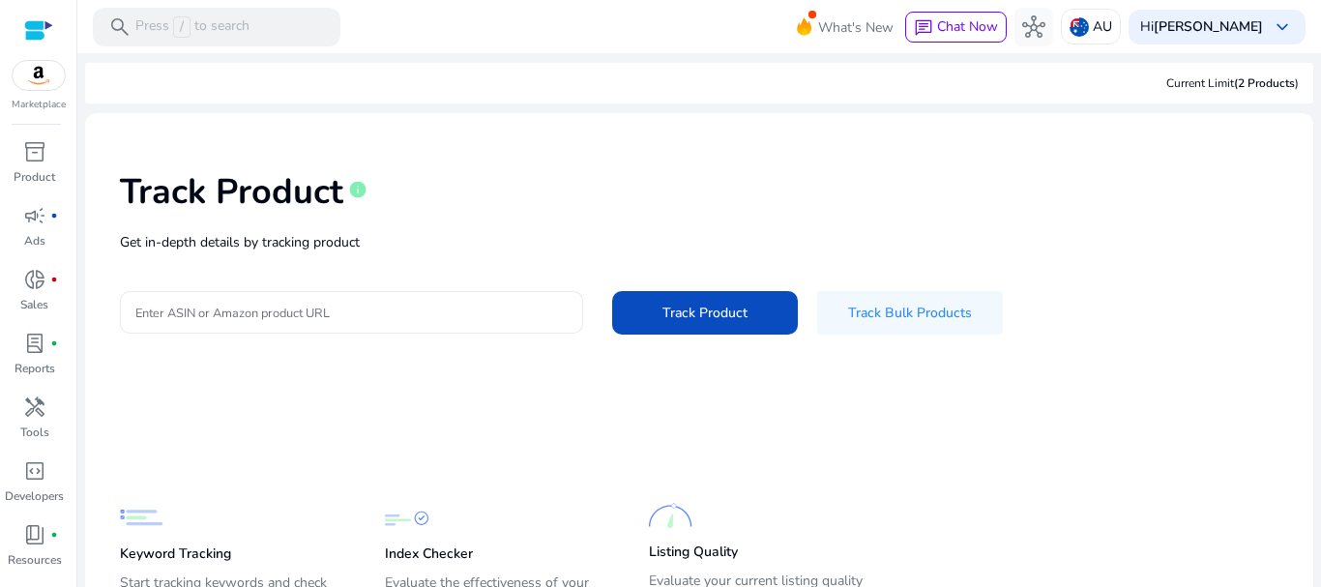
click at [367, 314] on input "Enter ASIN or Amazon product URL" at bounding box center [351, 312] width 432 height 21
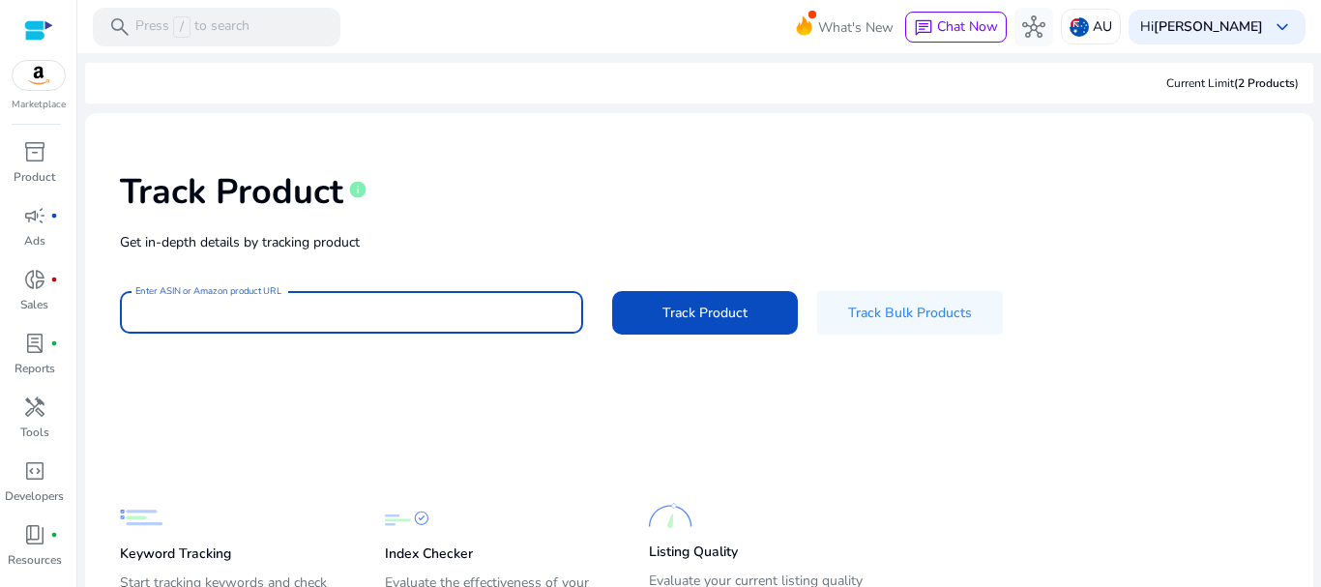
click at [367, 314] on input "Enter ASIN or Amazon product URL" at bounding box center [351, 312] width 432 height 21
paste input "**********"
type input "**********"
paste input "**********"
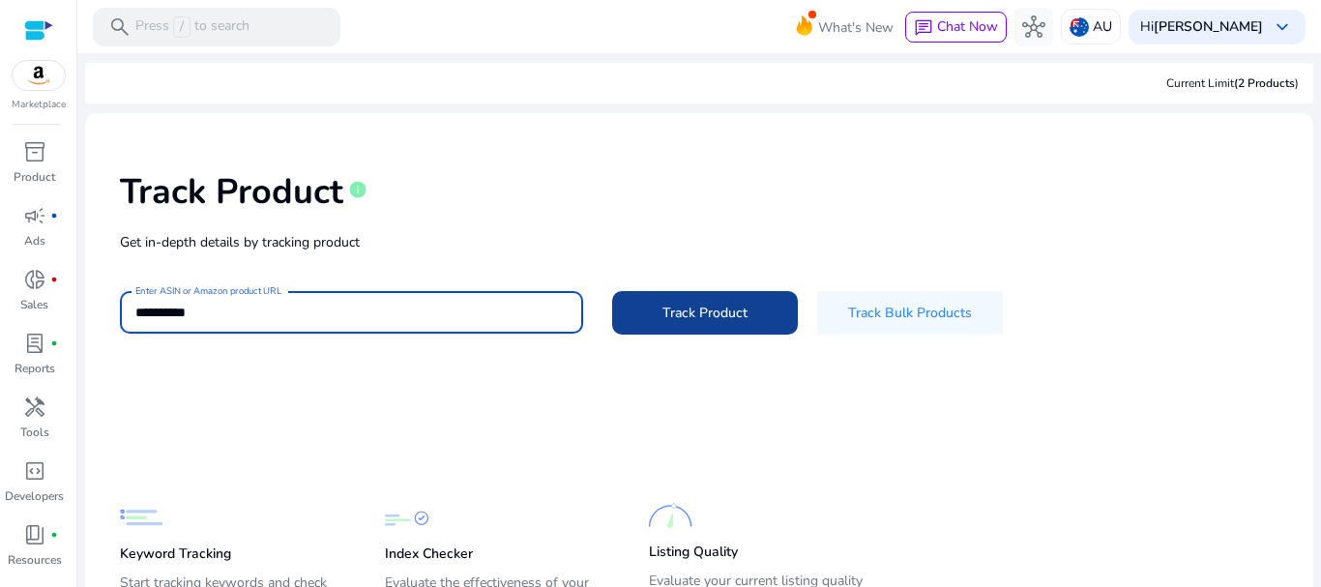
type input "**********"
click at [693, 320] on span "Track Product" at bounding box center [704, 313] width 85 height 20
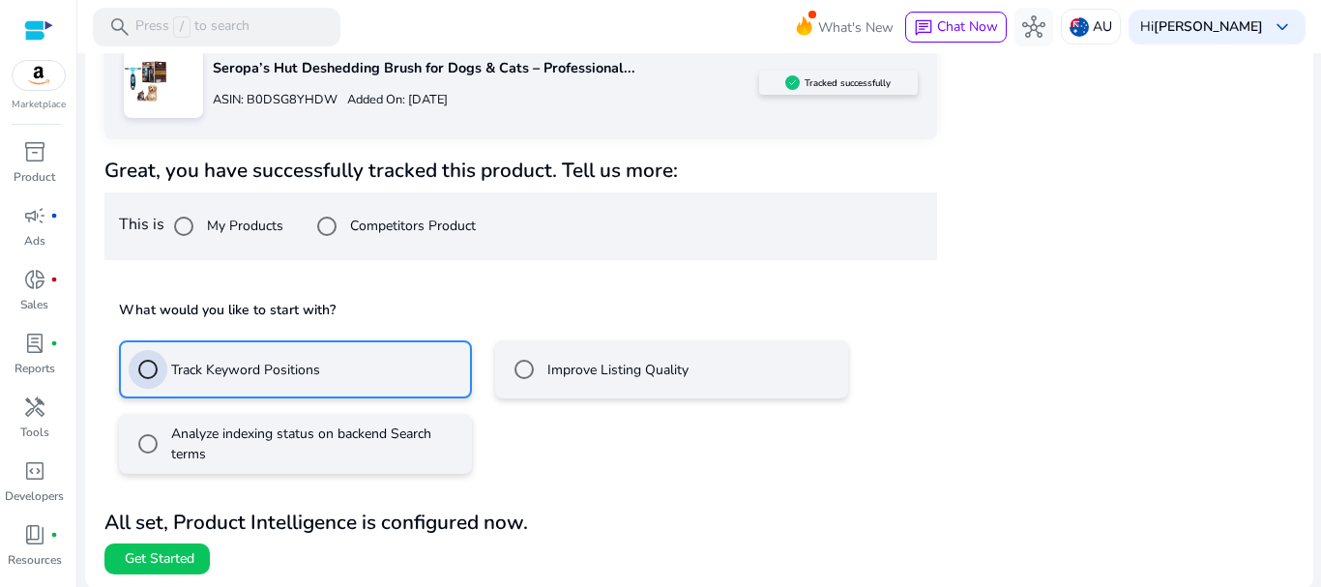
scroll to position [348, 0]
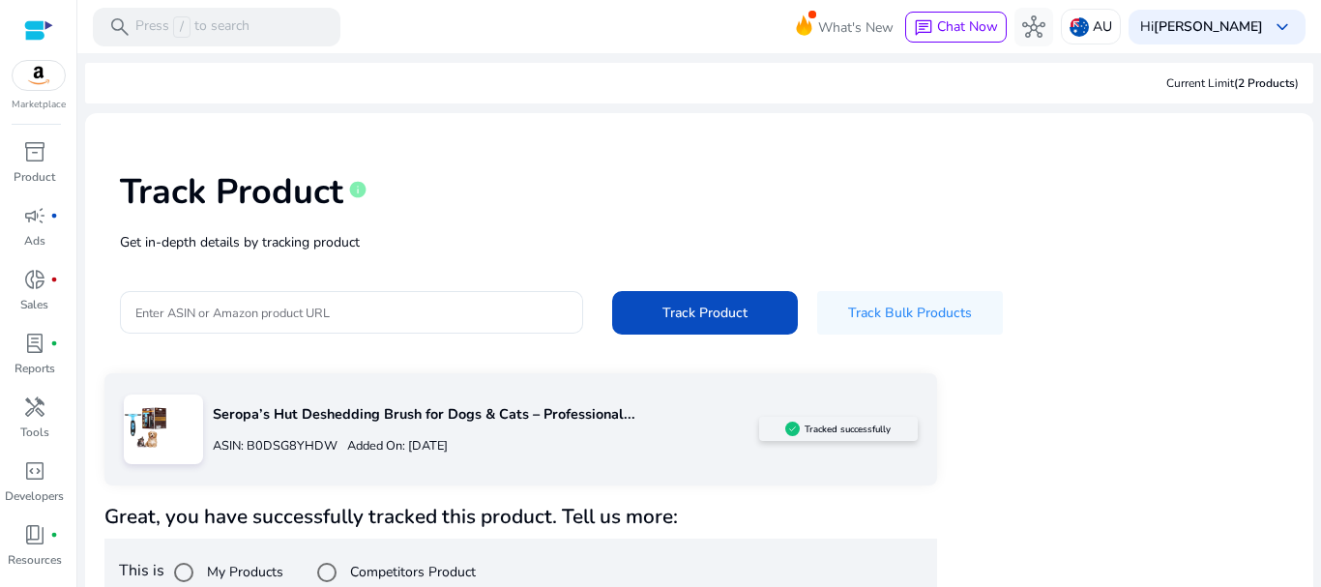
scroll to position [348, 0]
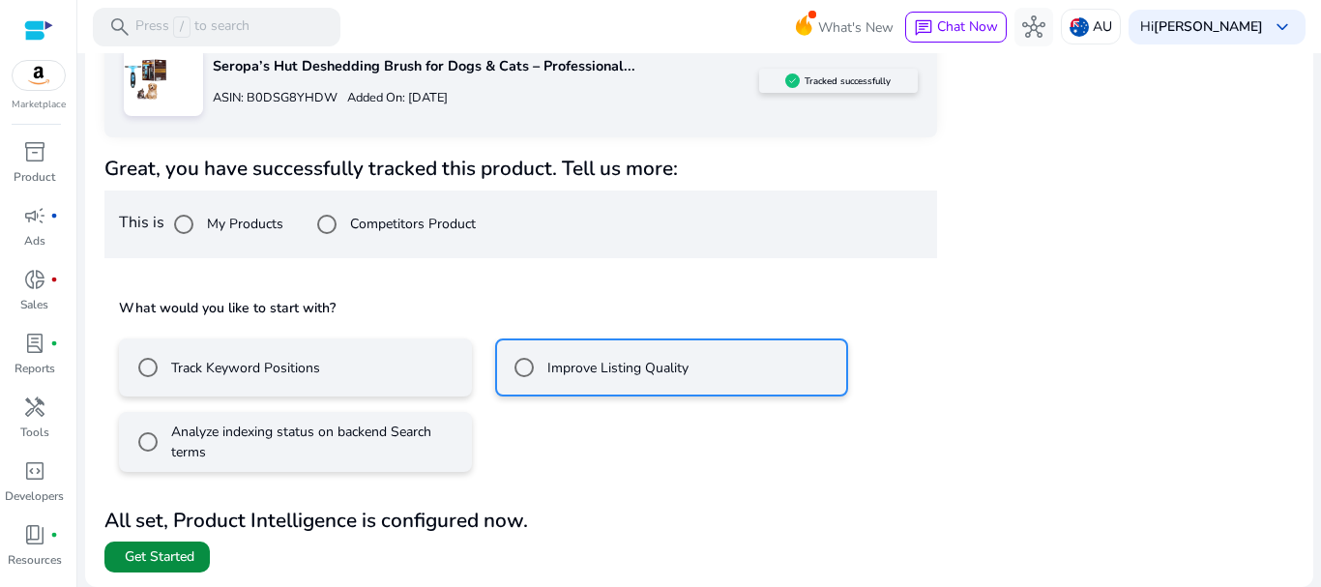
click at [183, 551] on span "Get Started" at bounding box center [160, 556] width 70 height 19
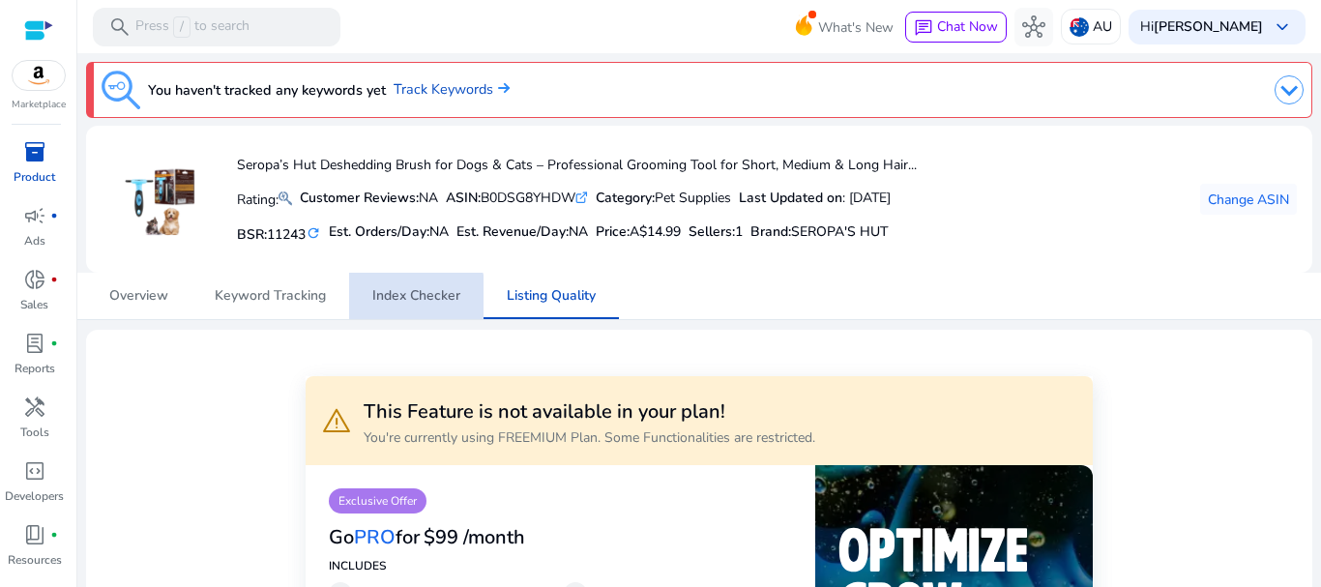
click at [404, 297] on span "Index Checker" at bounding box center [416, 296] width 88 height 14
